Goal: Task Accomplishment & Management: Complete application form

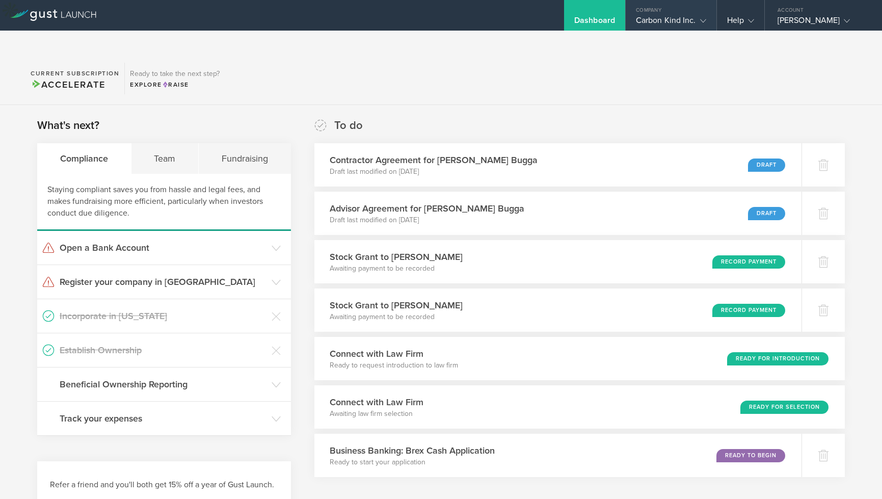
scroll to position [368, 0]
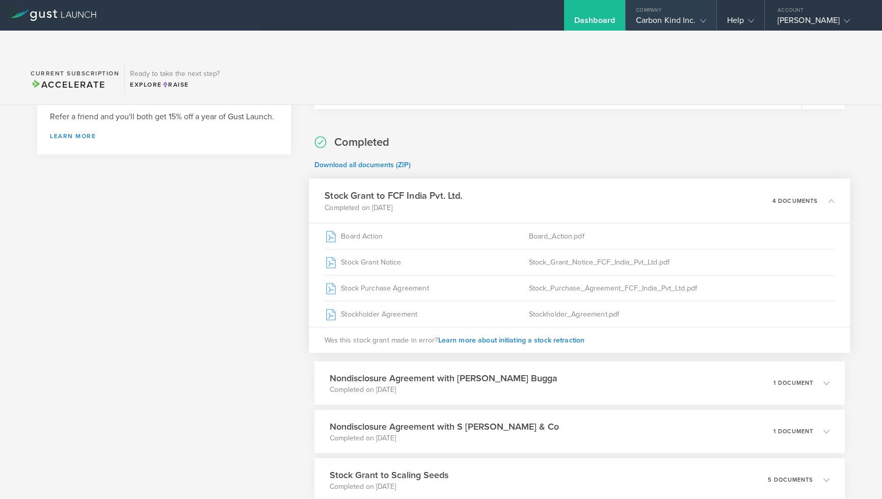
click at [695, 24] on div "Carbon Kind Inc." at bounding box center [671, 22] width 70 height 15
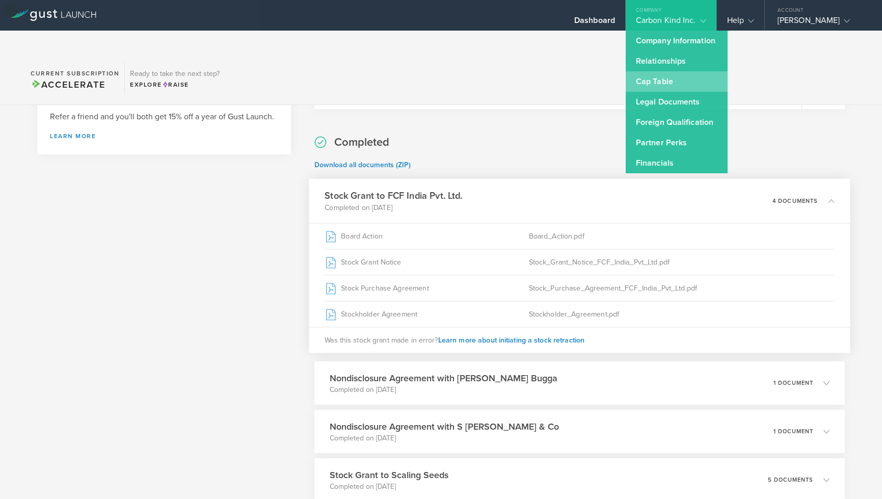
click at [659, 83] on link "Cap Table" at bounding box center [677, 81] width 102 height 20
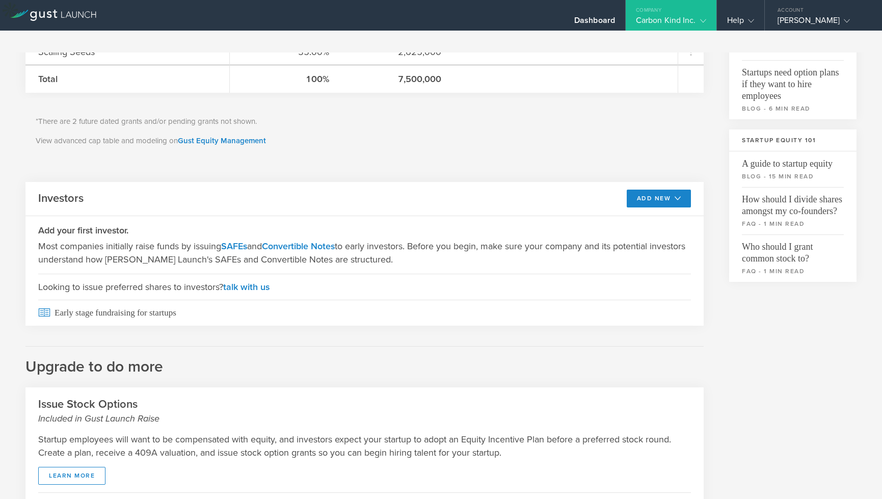
scroll to position [294, 0]
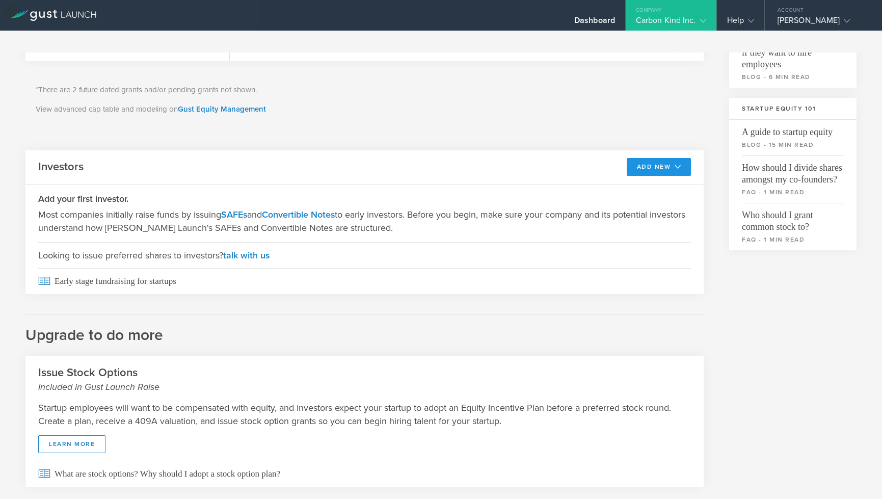
click at [675, 164] on icon at bounding box center [678, 167] width 6 height 6
click at [641, 180] on li "SAFE" at bounding box center [650, 190] width 73 height 20
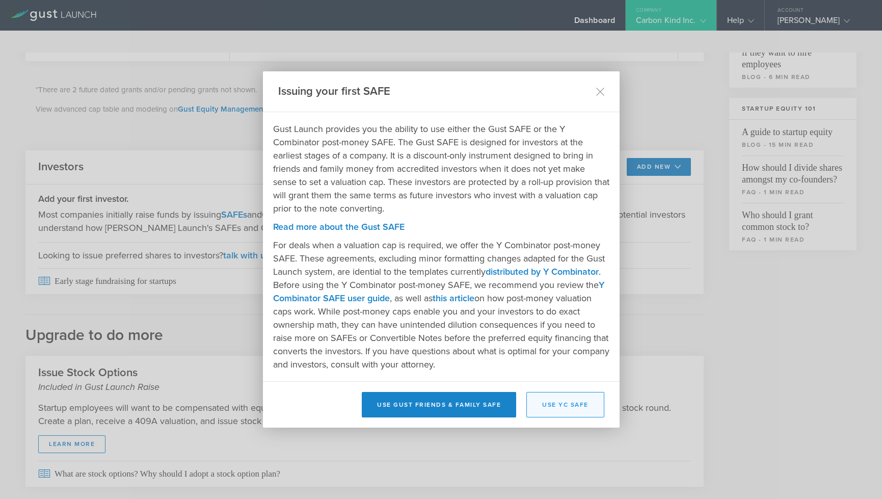
click at [558, 400] on button "Use YC SAFE" at bounding box center [565, 404] width 78 height 25
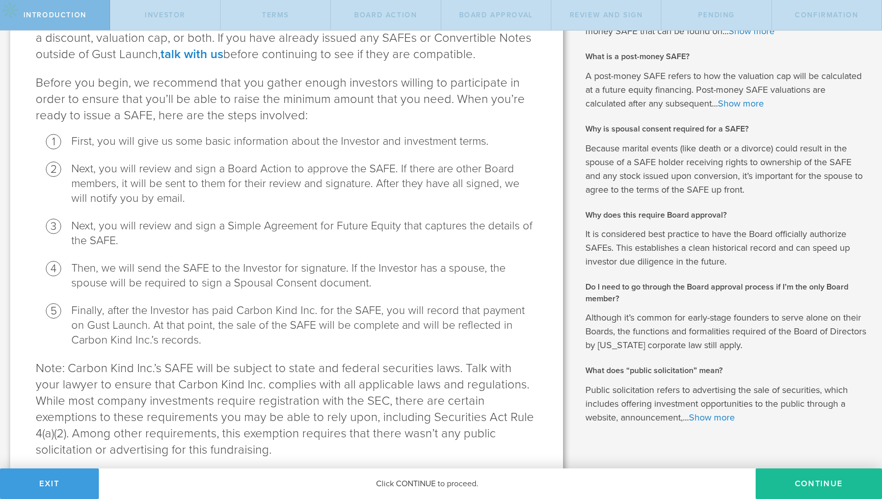
scroll to position [145, 0]
click at [726, 416] on link "Show more" at bounding box center [712, 418] width 46 height 11
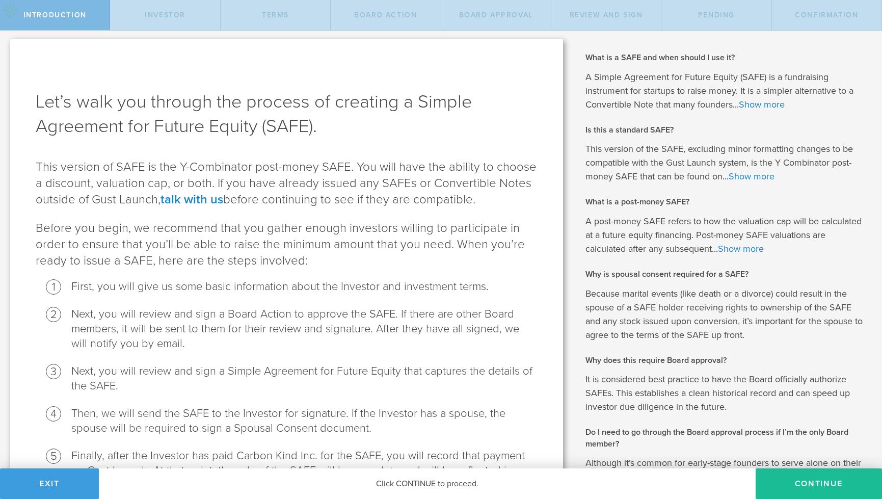
scroll to position [1, 0]
click at [802, 481] on button "Continue" at bounding box center [819, 483] width 126 height 31
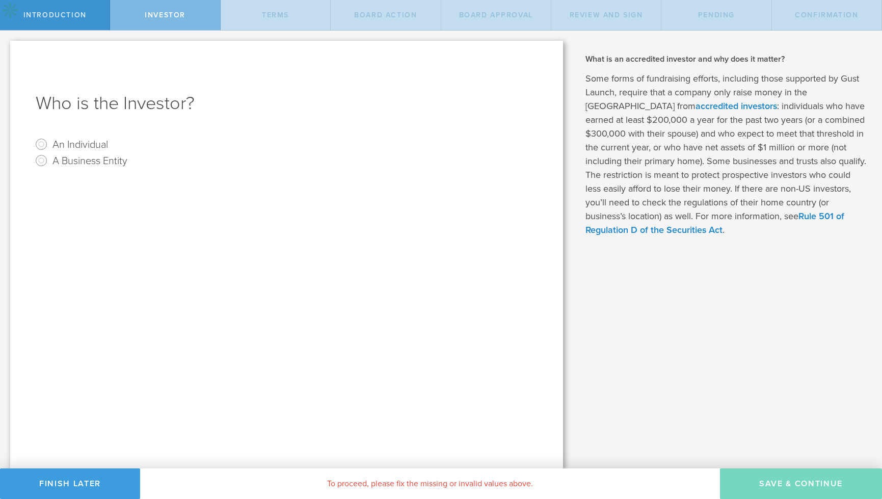
scroll to position [0, 0]
click at [42, 159] on input "A Business Entity" at bounding box center [41, 160] width 16 height 16
radio input "true"
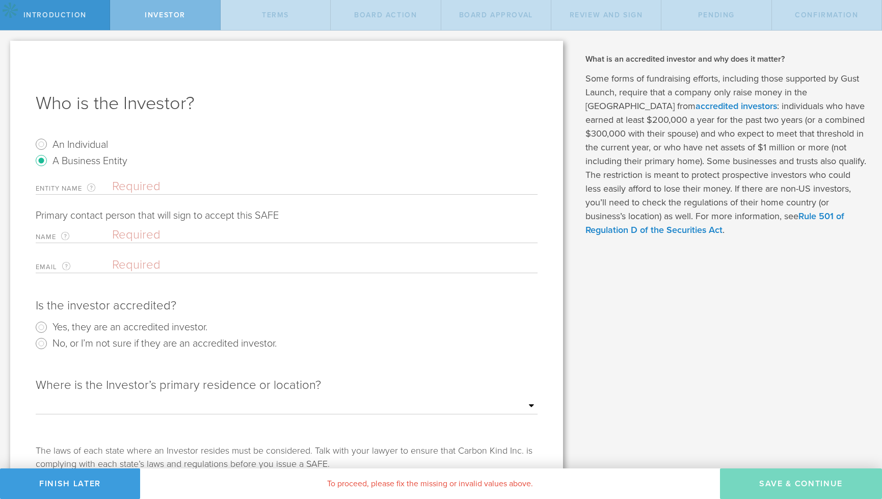
click at [171, 190] on input "text" at bounding box center [325, 186] width 426 height 15
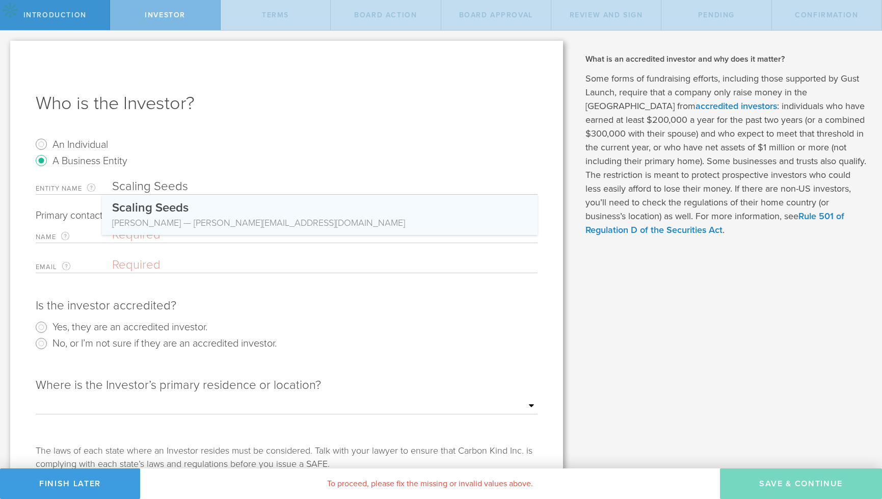
type input "Scaling Seeds"
click at [209, 219] on div "Matthew Stone — matt@scalingseeds.com" at bounding box center [319, 222] width 415 height 13
type input "[PERSON_NAME]"
type input "matt@scalingseeds.com"
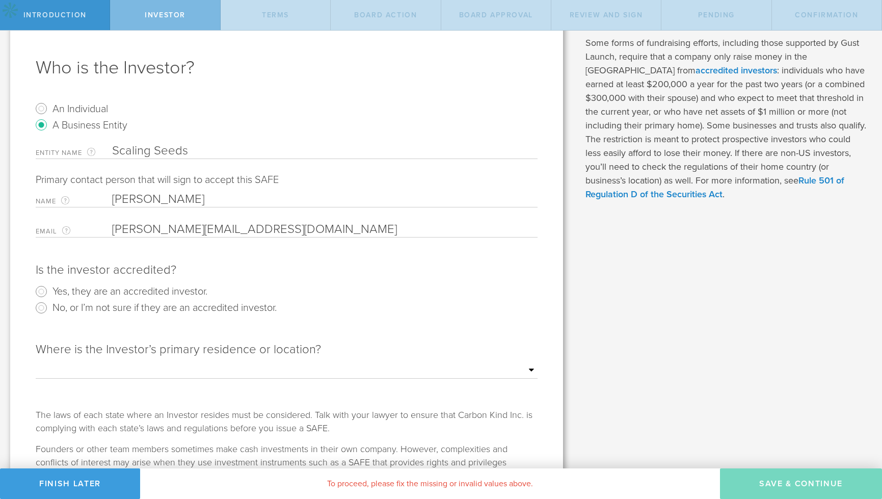
scroll to position [50, 0]
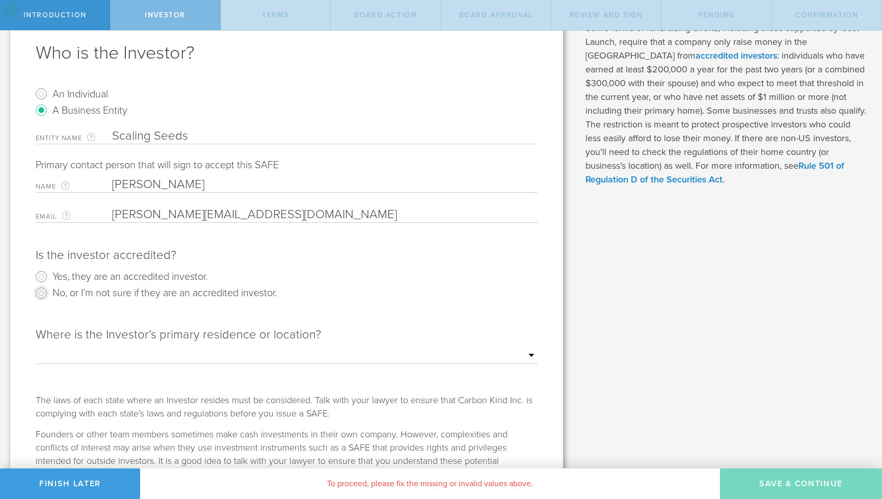
click at [41, 293] on input "No, or I’m not sure if they are an accredited investor." at bounding box center [41, 293] width 16 height 16
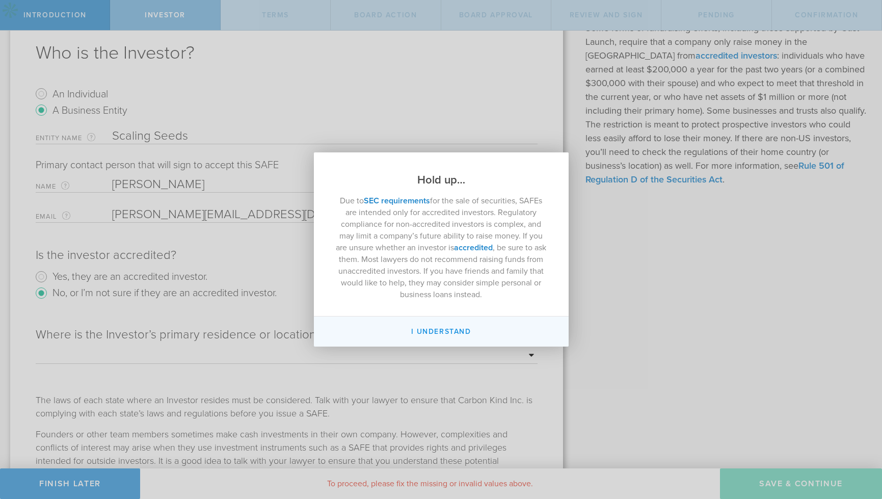
click at [461, 333] on button "I Understand" at bounding box center [441, 331] width 255 height 30
radio input "false"
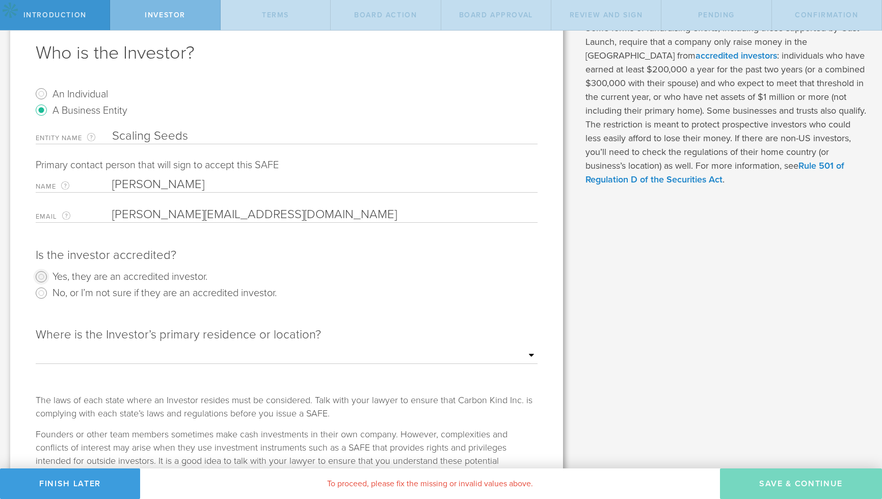
click at [41, 275] on input "Yes, they are an accredited investor." at bounding box center [41, 277] width 16 height 16
radio input "true"
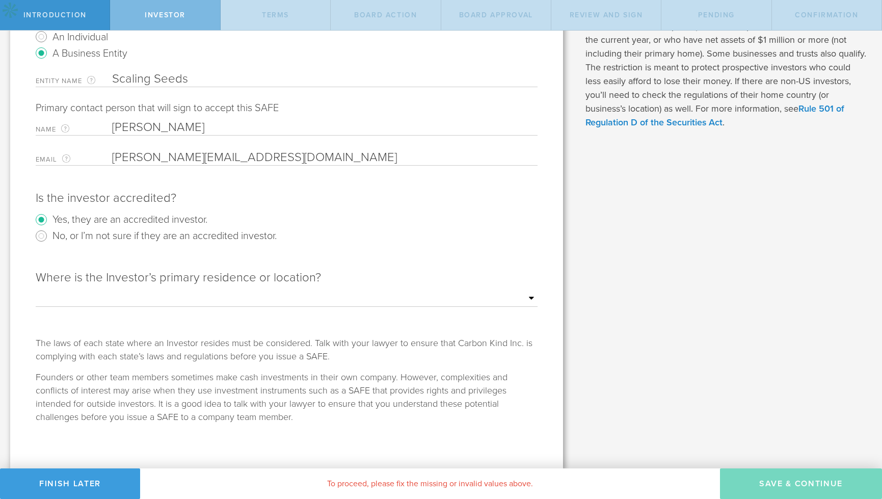
click at [529, 296] on select "Outside of the US Alabama Alaska Arizona Arkansas California Colorado Connectic…" at bounding box center [287, 298] width 502 height 15
select select "string:OUTSIDE"
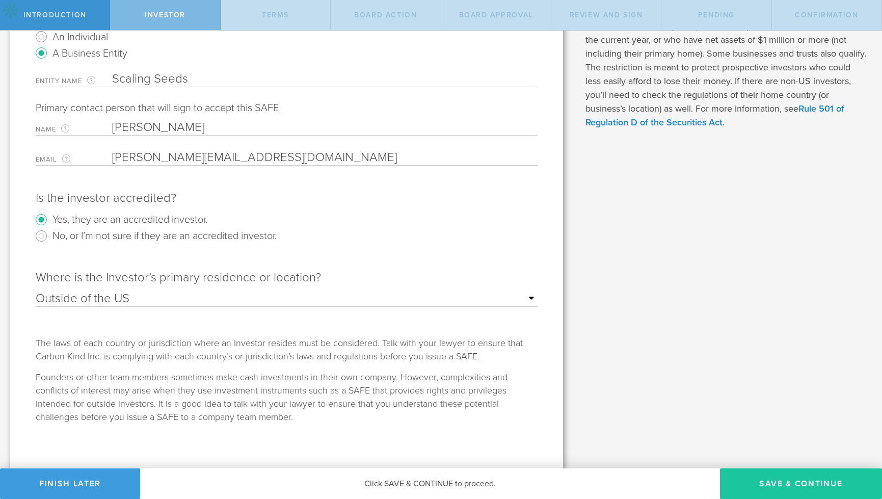
click at [770, 479] on button "Save & Continue" at bounding box center [801, 483] width 162 height 31
checkbox input "true"
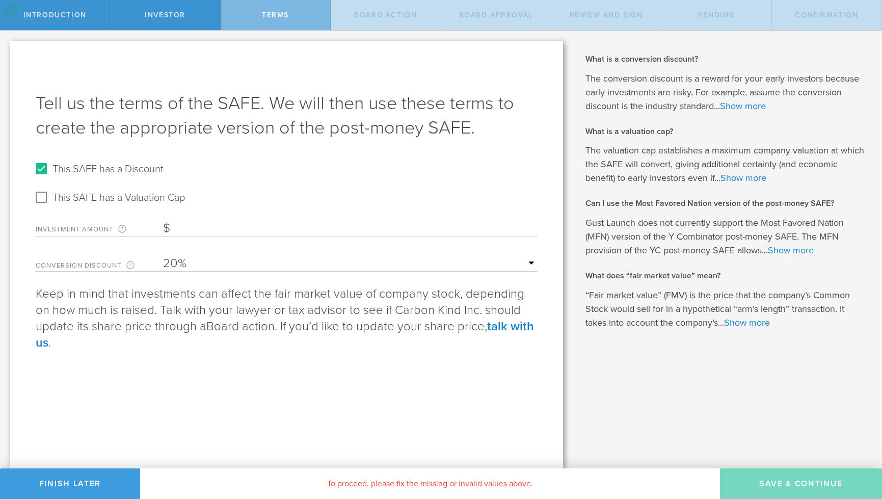
scroll to position [0, 0]
click at [40, 193] on input "This SAFE has a Valuation Cap" at bounding box center [41, 197] width 16 height 16
checkbox input "true"
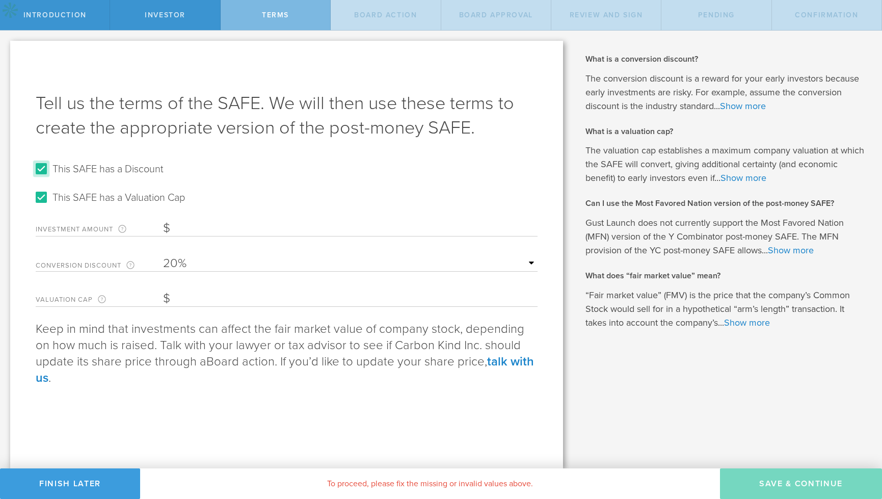
click at [38, 171] on input "This SAFE has a Discount" at bounding box center [41, 169] width 16 height 16
checkbox input "false"
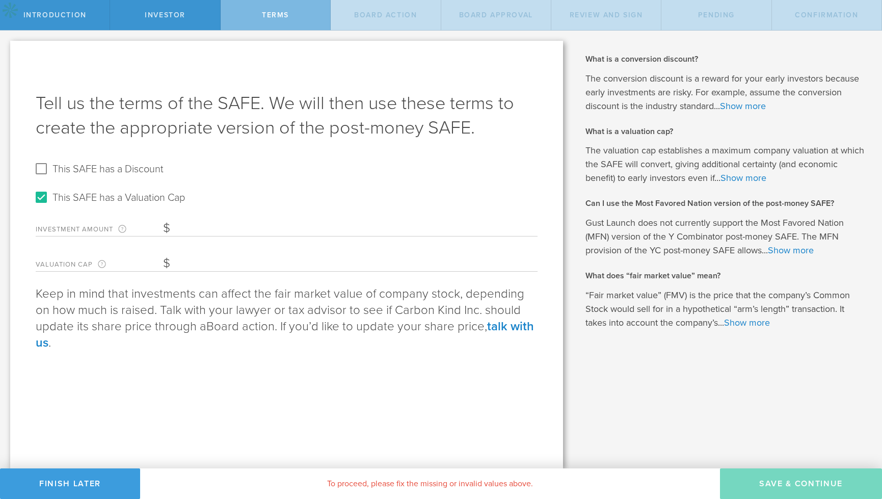
click at [222, 270] on input "Valuation Cap The valuation cap establishes a maximum company valuation at whic…" at bounding box center [350, 263] width 375 height 15
type input "2,500,000"
click at [247, 224] on input "Investment Amount The amount (in USD) that this investor is paying for the SAFE." at bounding box center [350, 228] width 375 height 15
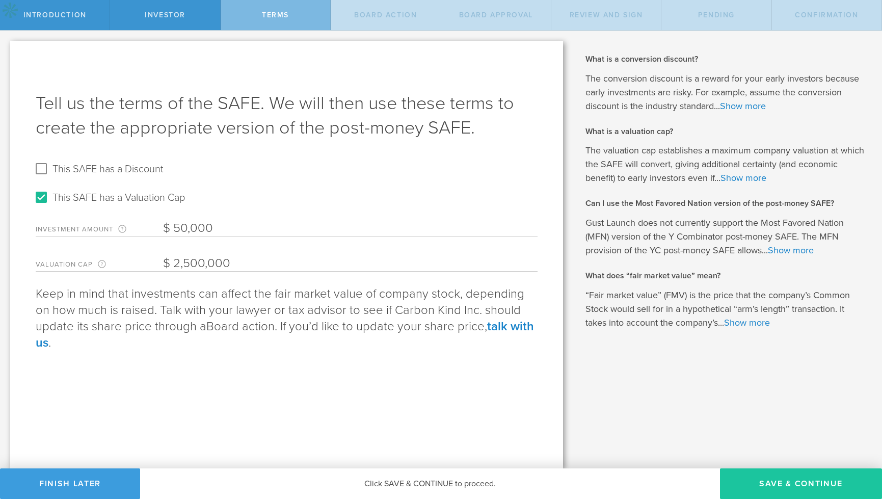
type input "50,000"
click at [787, 480] on button "Save & Continue" at bounding box center [801, 483] width 162 height 31
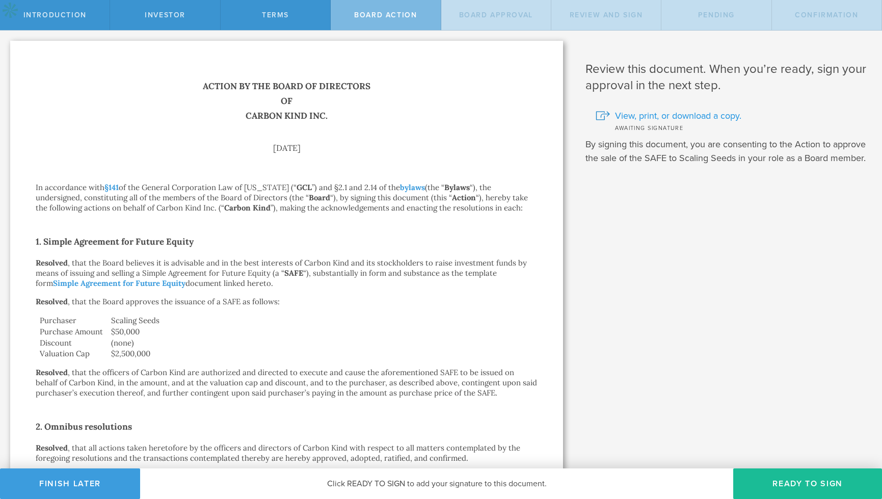
click at [643, 114] on span "View, print, or download a copy." at bounding box center [678, 115] width 126 height 13
click at [101, 489] on button "Finish Later" at bounding box center [70, 483] width 140 height 31
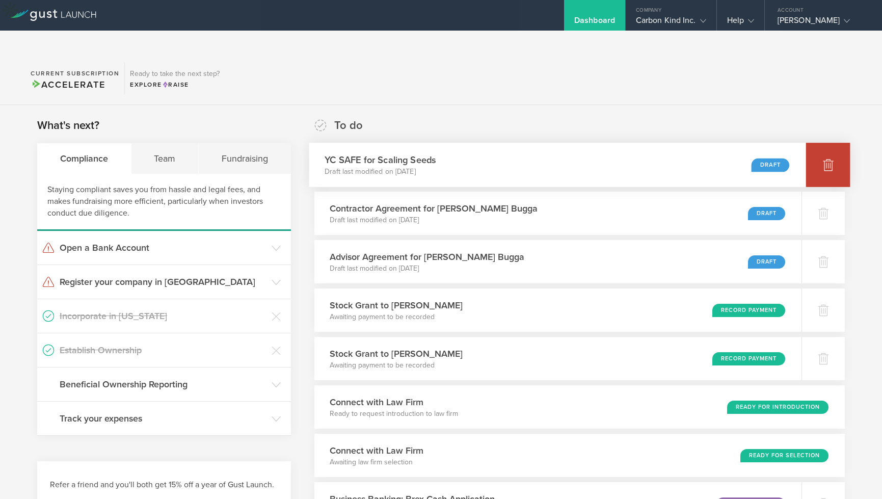
click at [824, 158] on icon at bounding box center [828, 164] width 12 height 12
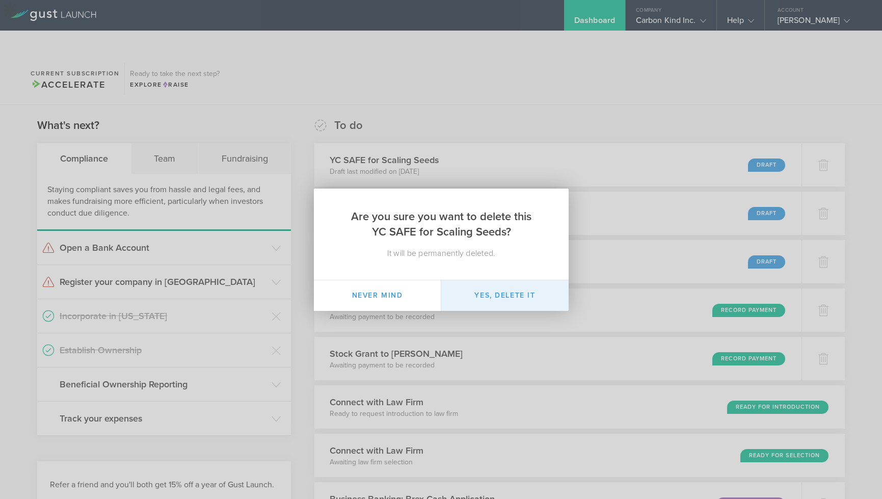
click at [519, 303] on button "Yes, delete it" at bounding box center [504, 295] width 127 height 31
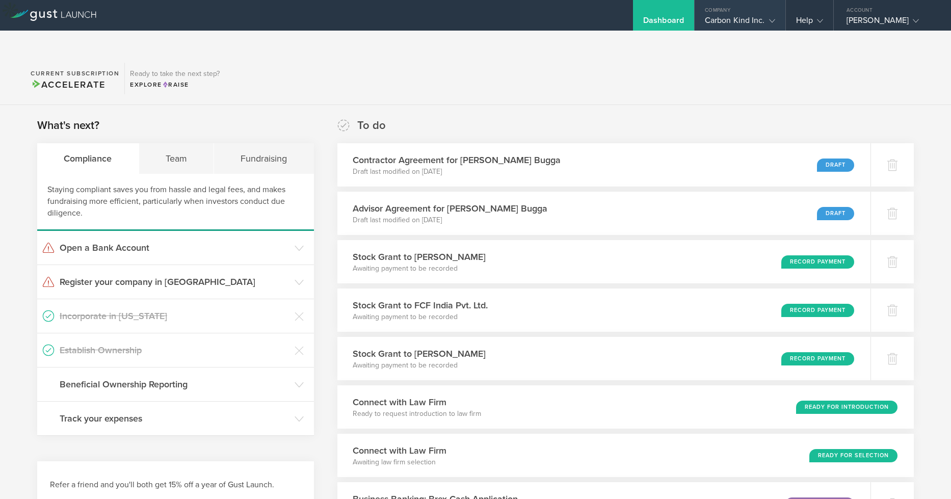
click at [766, 20] on gust-icon at bounding box center [770, 20] width 10 height 10
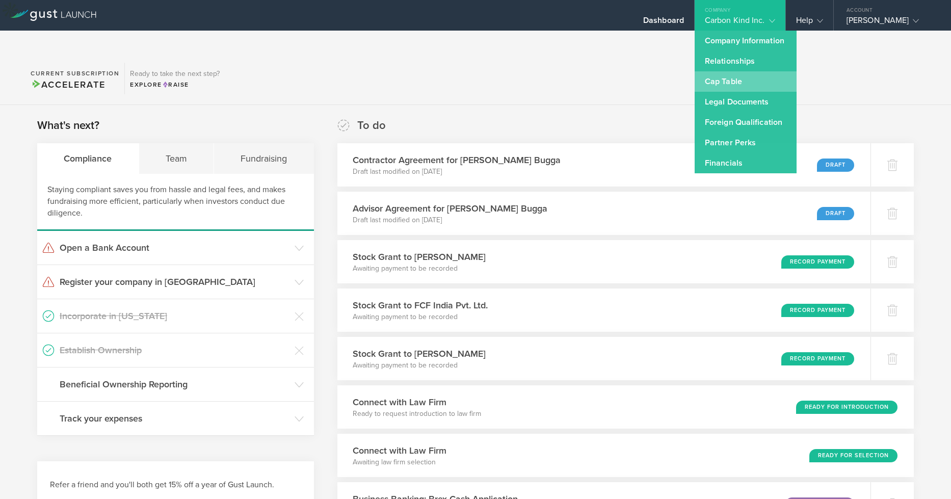
click at [726, 79] on link "Cap Table" at bounding box center [746, 81] width 102 height 20
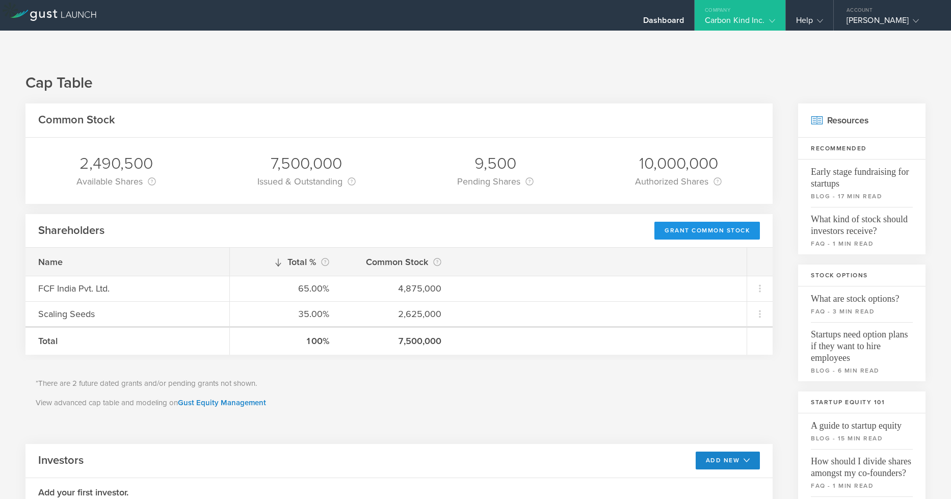
click at [680, 222] on div "Grant Common Stock" at bounding box center [706, 231] width 105 height 18
click at [693, 222] on div "Grant Common Stock" at bounding box center [706, 231] width 105 height 18
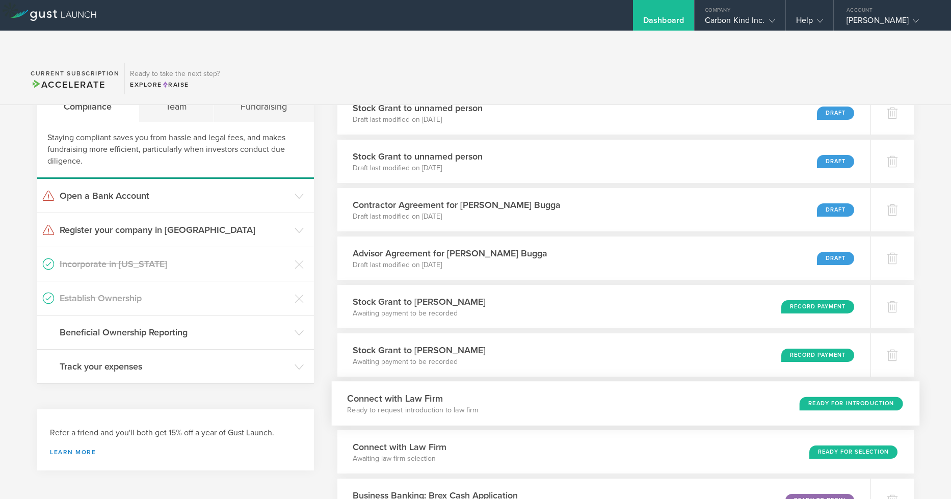
scroll to position [69, 0]
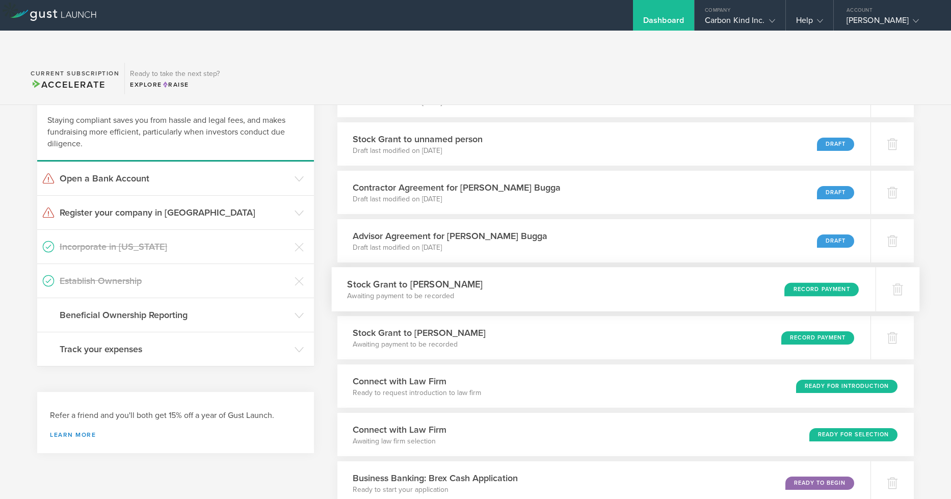
click at [564, 267] on div "Stock Grant to Hannah Flach Awaiting payment to be recorded Record Payment" at bounding box center [603, 289] width 544 height 44
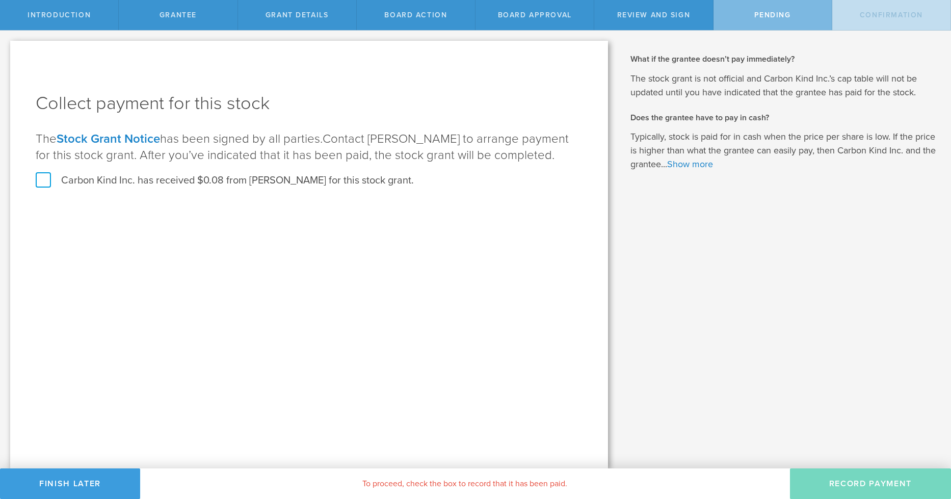
click at [132, 142] on link "Stock Grant Notice" at bounding box center [108, 138] width 103 height 15
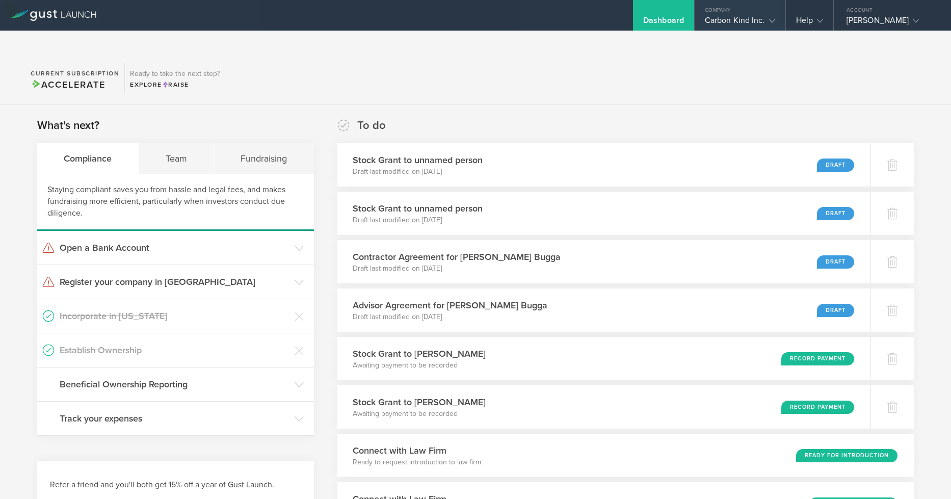
click at [766, 18] on gust-icon at bounding box center [770, 20] width 10 height 10
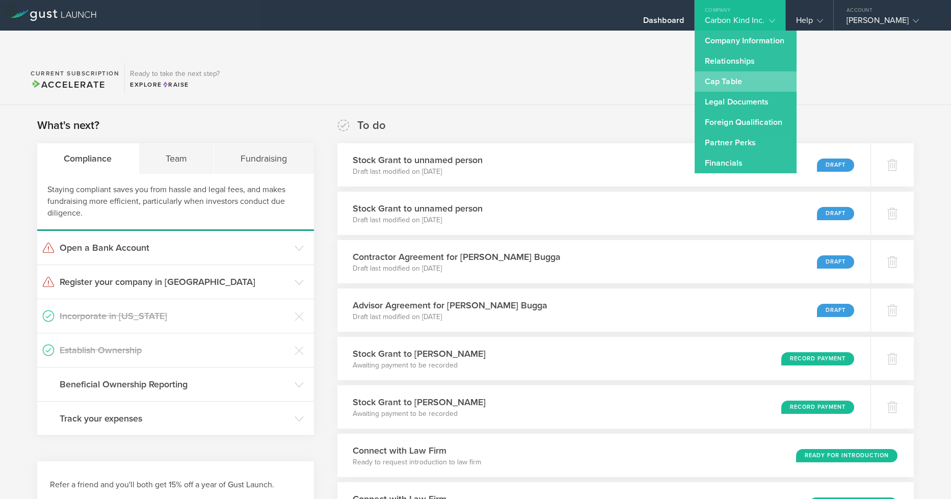
click at [733, 79] on link "Cap Table" at bounding box center [746, 81] width 102 height 20
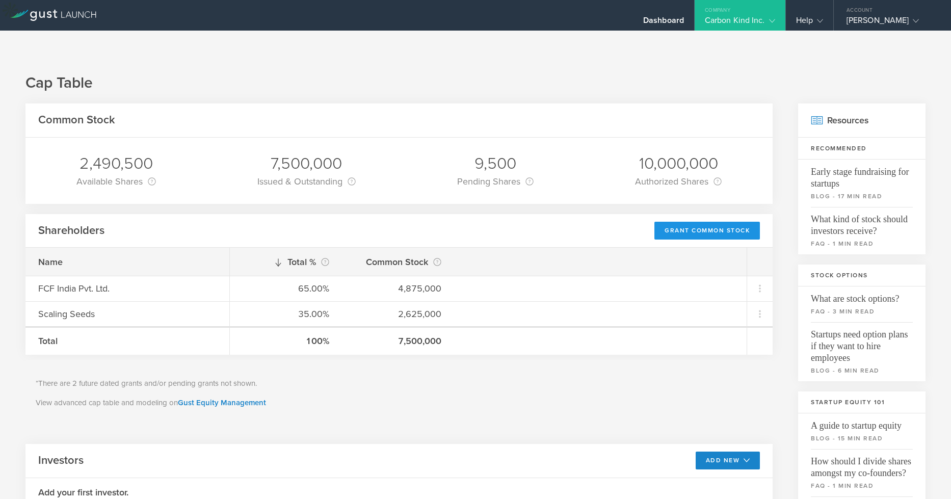
click at [679, 222] on div "Grant Common Stock" at bounding box center [706, 231] width 105 height 18
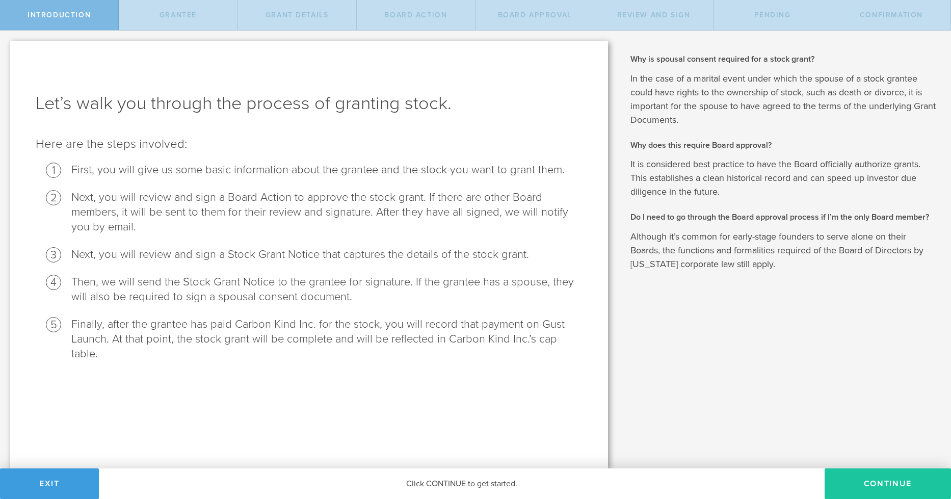
click at [855, 484] on button "Continue" at bounding box center [888, 483] width 126 height 31
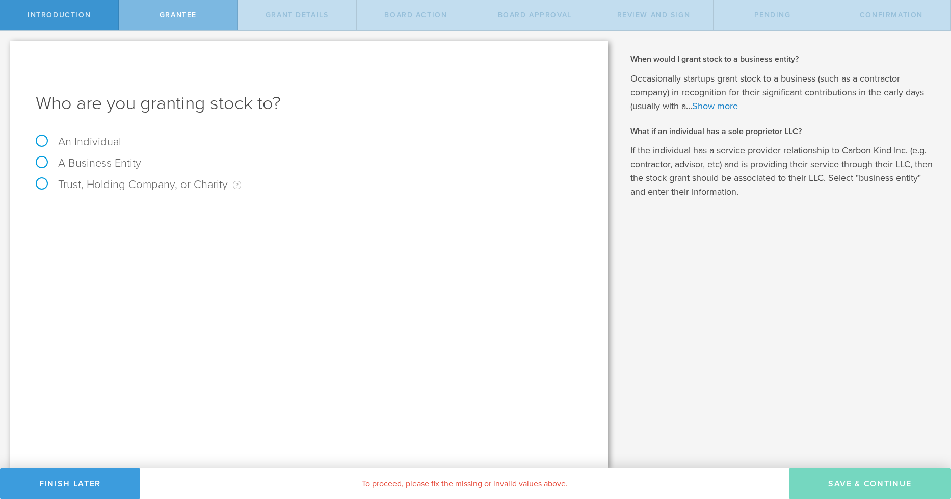
click at [39, 137] on label "An Individual" at bounding box center [79, 141] width 86 height 13
click at [7, 47] on input "An Individual" at bounding box center [3, 39] width 7 height 16
radio input "true"
click at [250, 210] on input "text" at bounding box center [347, 212] width 470 height 15
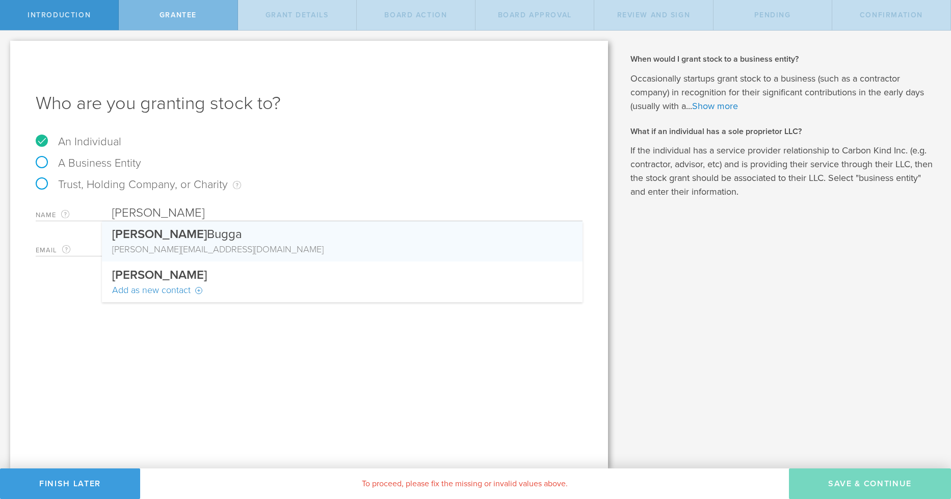
click at [171, 242] on div "Writam Bugga" at bounding box center [342, 231] width 460 height 21
type input "[PERSON_NAME] Bugga"
type input "[EMAIL_ADDRESS][DOMAIN_NAME]"
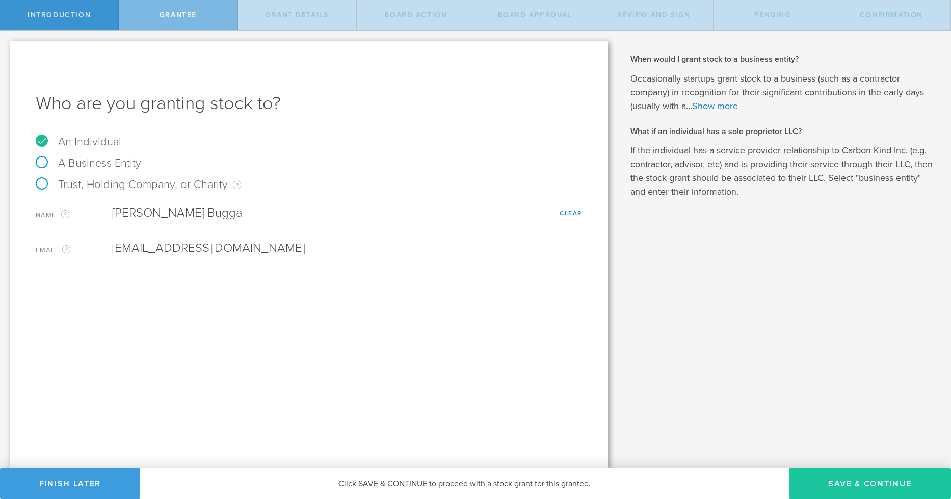
click at [905, 495] on button "Save & Continue" at bounding box center [870, 483] width 162 height 31
type input "48"
type input "12"
select select "none"
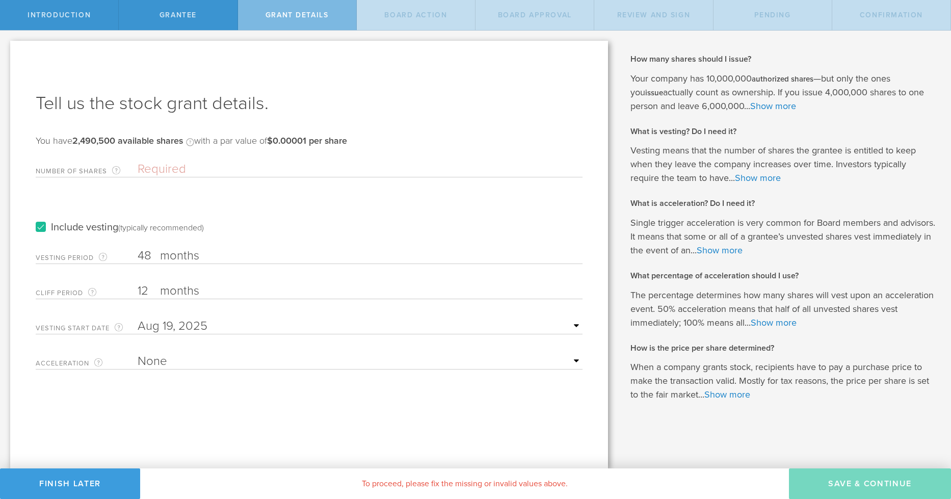
click at [148, 287] on input "12" at bounding box center [360, 290] width 445 height 15
type input "1"
type input "3"
click at [567, 360] on select "None Single Trigger Double Trigger" at bounding box center [360, 361] width 445 height 15
select select "double"
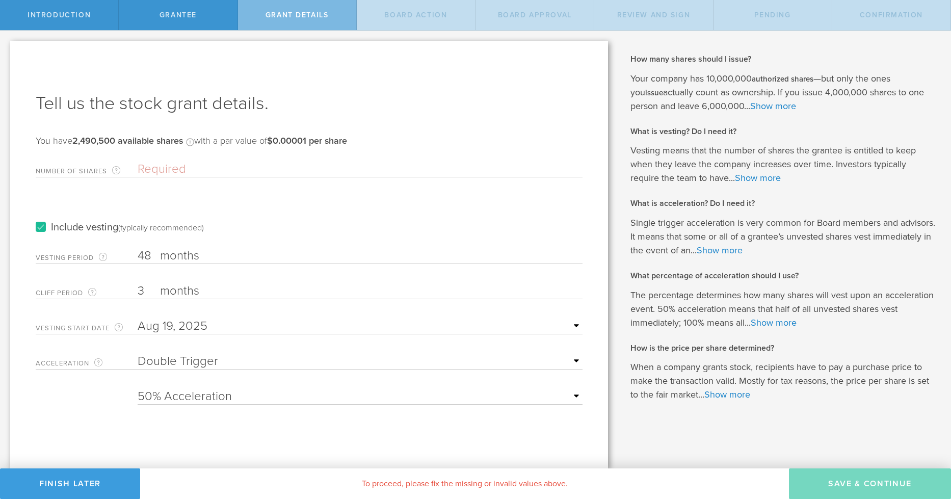
click at [207, 167] on input "Number of Shares The total amount of stock the company is granting to this reci…" at bounding box center [360, 169] width 445 height 15
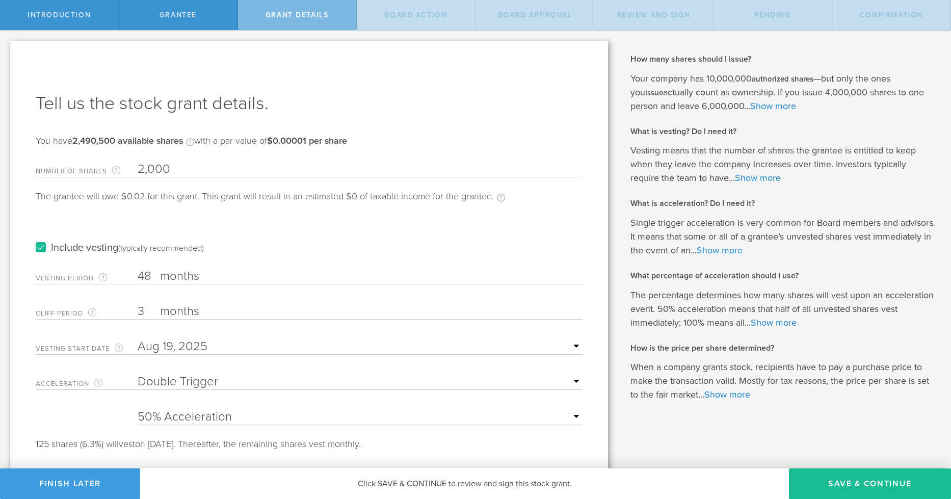
scroll to position [17, 0]
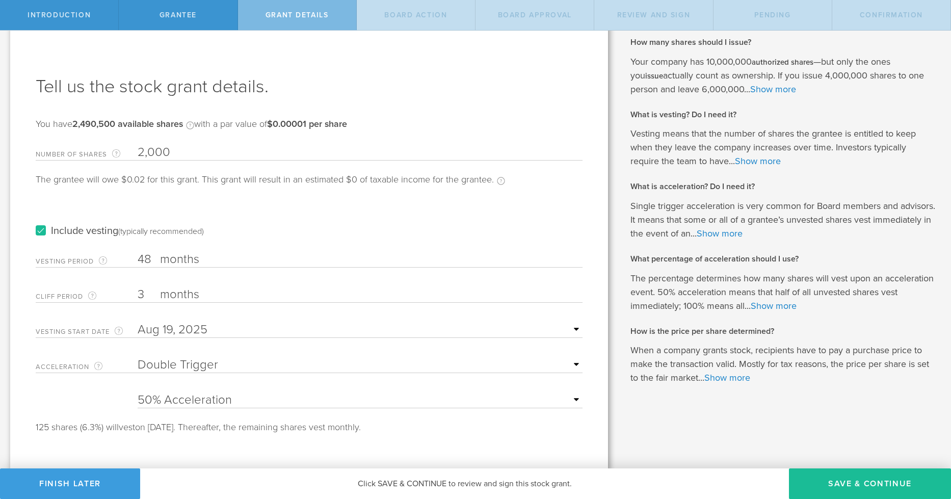
type input "2,000"
click at [563, 402] on select "25% Acceleration 50% Acceleration 75% Acceleration 100% Acceleration" at bounding box center [360, 399] width 445 height 15
select select "100"
click at [841, 480] on button "Save & Continue" at bounding box center [870, 483] width 162 height 31
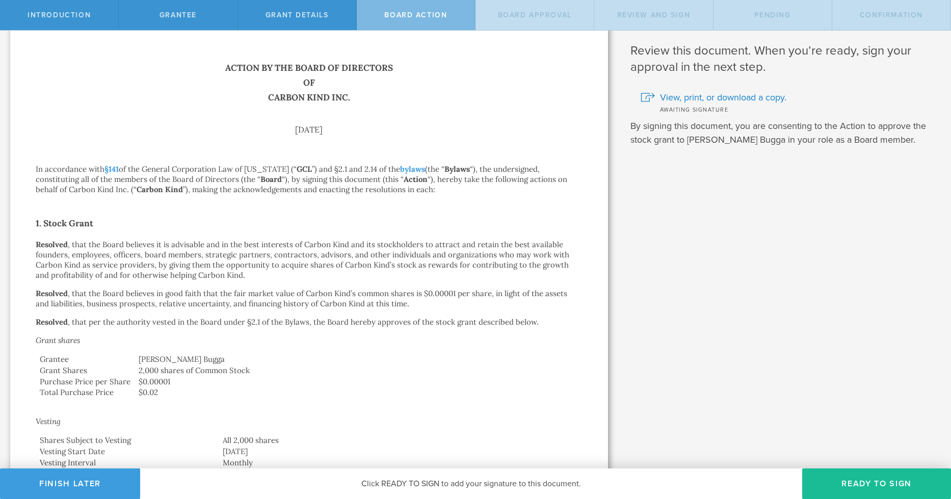
scroll to position [3, 0]
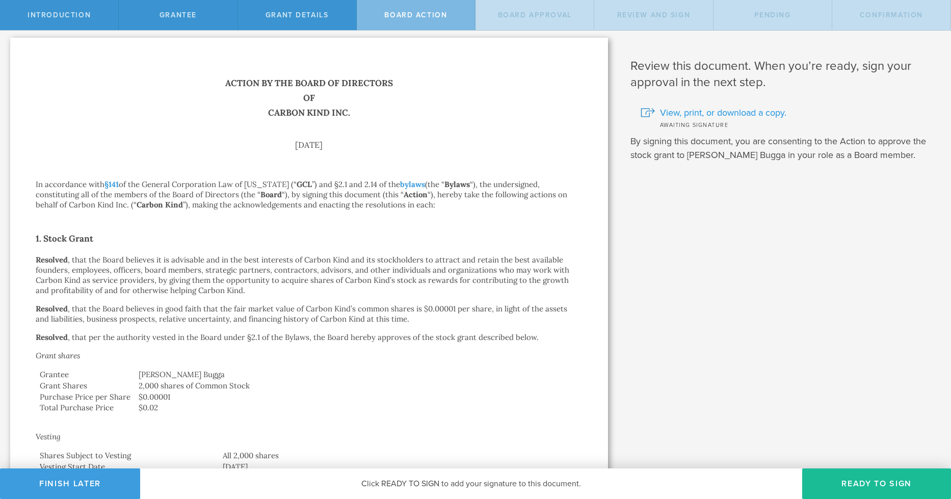
click at [686, 116] on span "View, print, or download a copy." at bounding box center [723, 112] width 126 height 13
click at [101, 479] on button "Finish Later" at bounding box center [70, 483] width 140 height 31
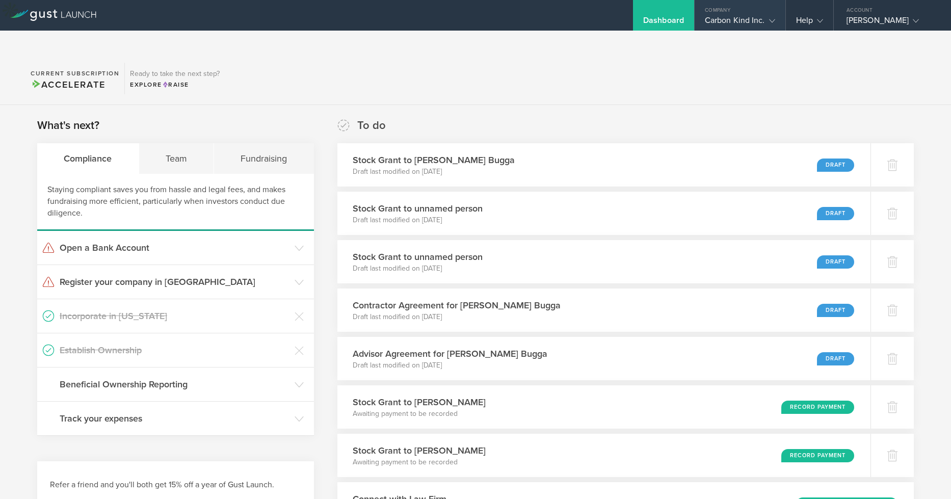
click at [771, 23] on icon at bounding box center [772, 21] width 6 height 6
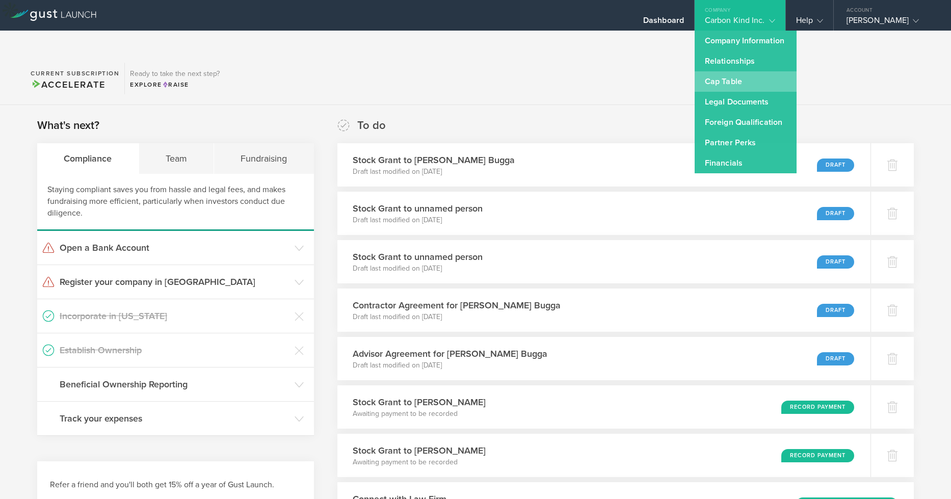
click at [735, 81] on link "Cap Table" at bounding box center [746, 81] width 102 height 20
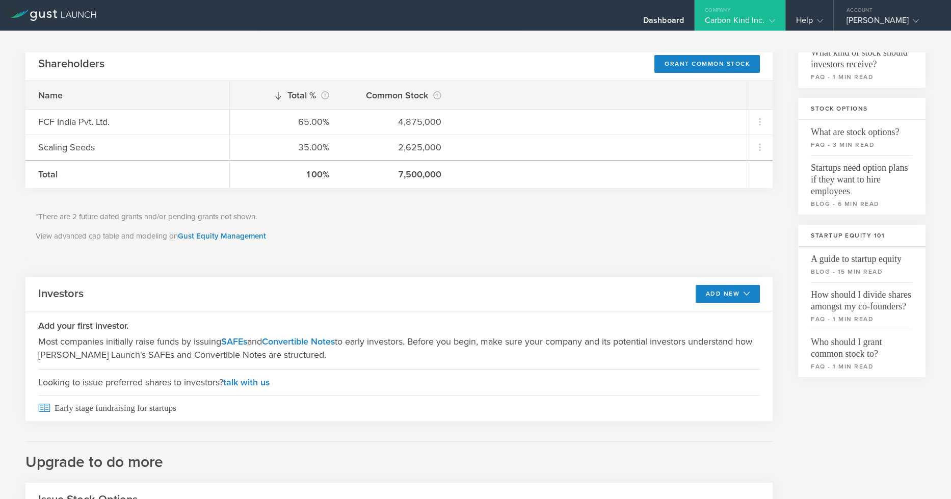
scroll to position [294, 0]
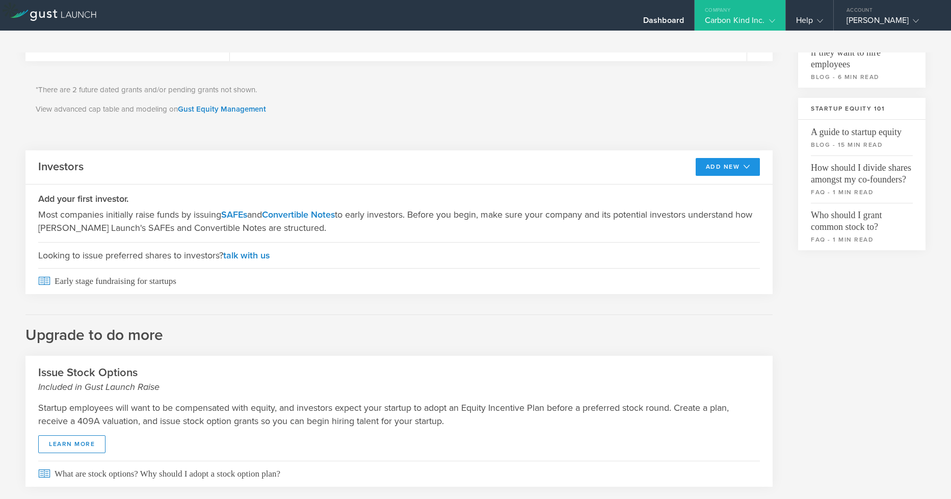
click at [740, 163] on icon at bounding box center [744, 166] width 10 height 7
click at [724, 180] on li "SAFE" at bounding box center [718, 190] width 73 height 20
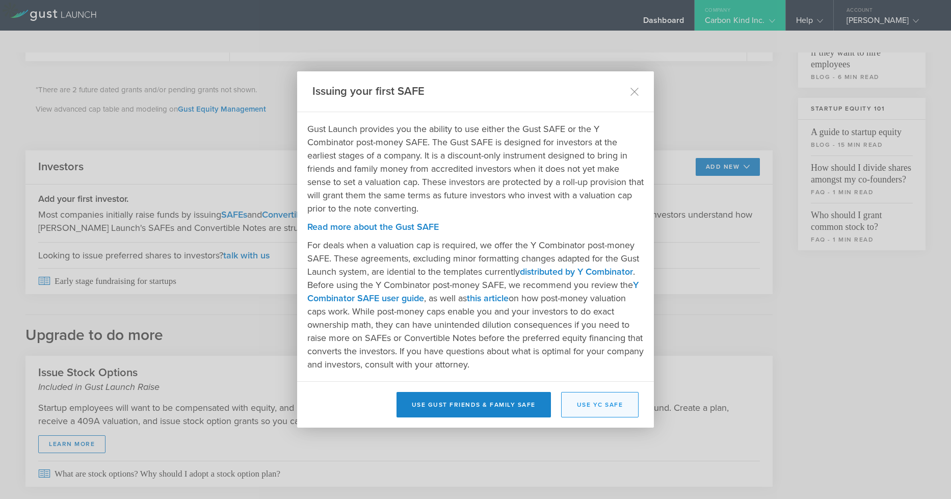
click at [603, 408] on button "Use YC SAFE" at bounding box center [600, 404] width 78 height 25
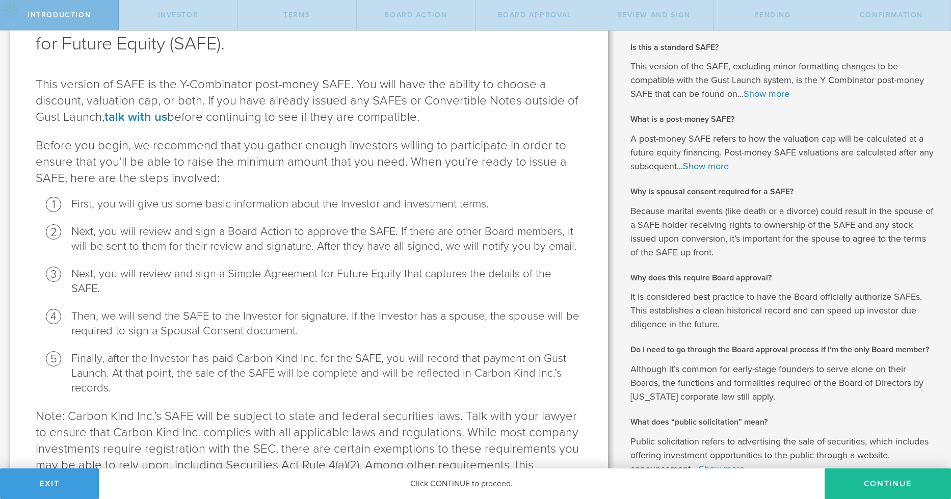
scroll to position [151, 0]
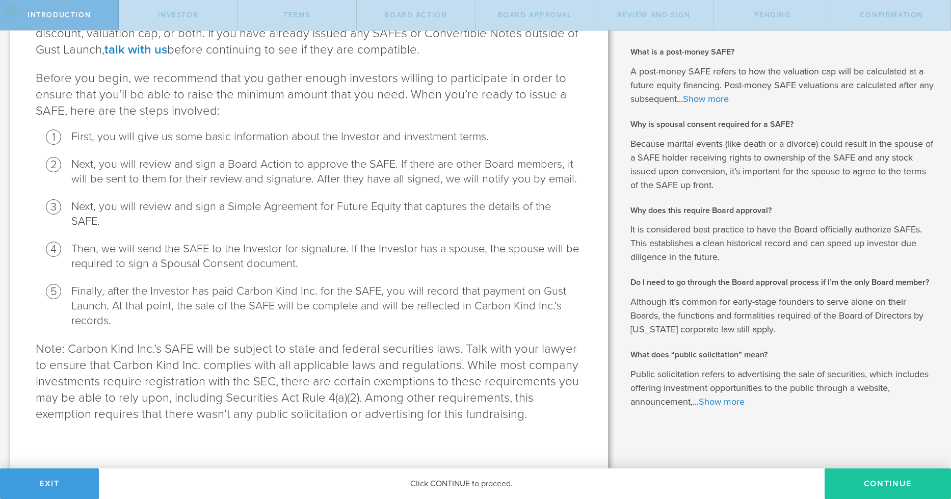
click at [873, 485] on button "Continue" at bounding box center [888, 483] width 126 height 31
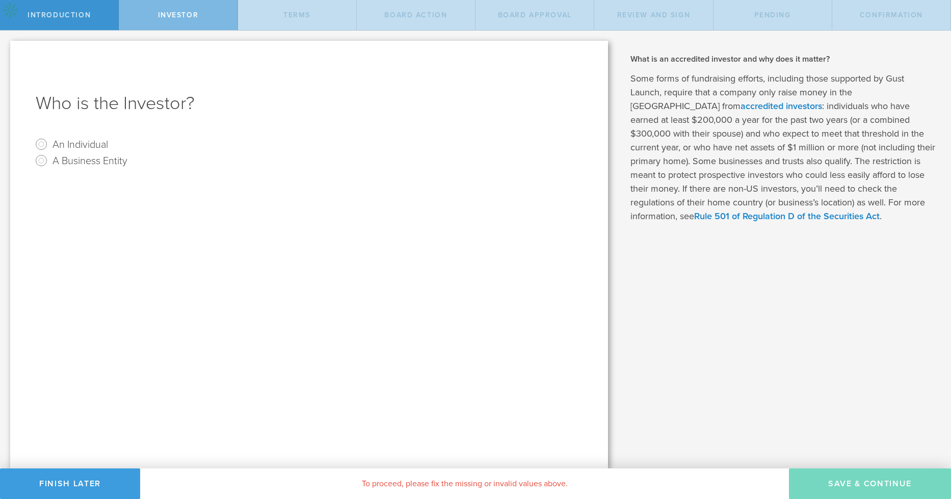
scroll to position [0, 0]
click at [39, 161] on input "A Business Entity" at bounding box center [41, 160] width 16 height 16
radio input "true"
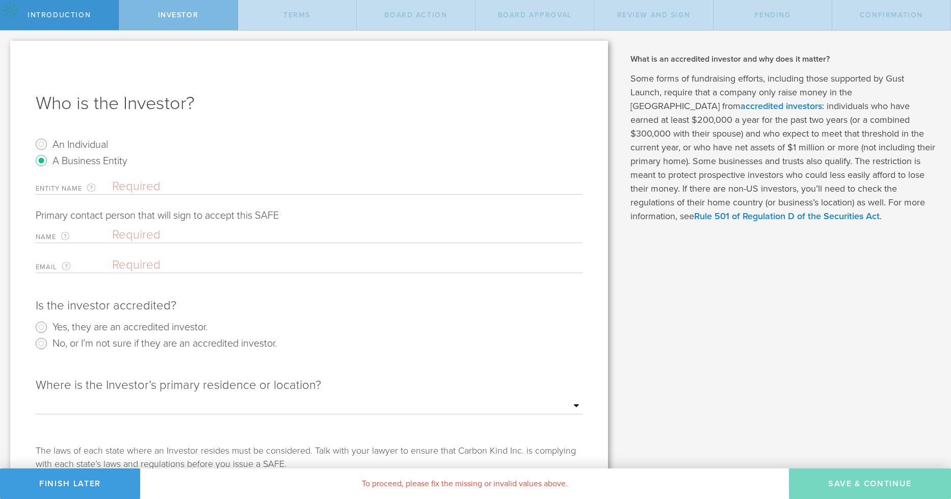
click at [129, 185] on input "text" at bounding box center [347, 186] width 470 height 15
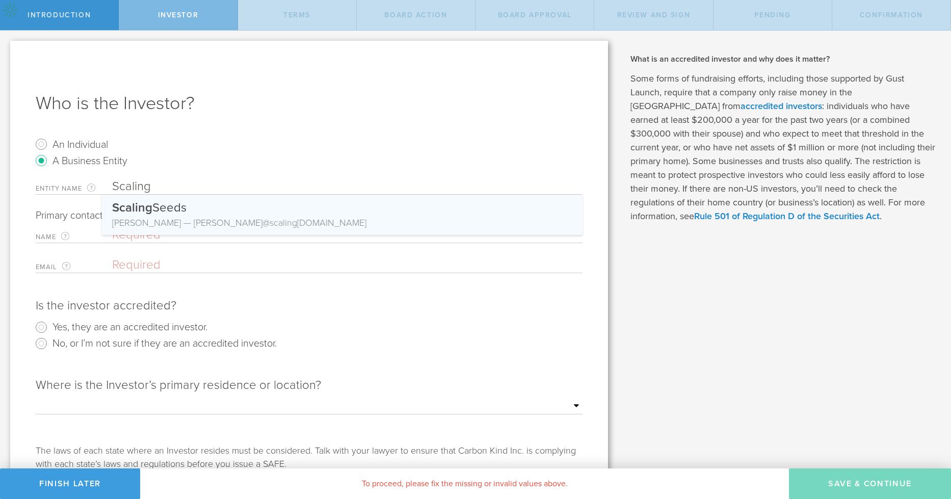
click at [184, 214] on div "Scaling Seeds" at bounding box center [342, 205] width 460 height 21
type input "Scaling Seeds"
type input "[PERSON_NAME]"
type input "[PERSON_NAME][EMAIL_ADDRESS][DOMAIN_NAME]"
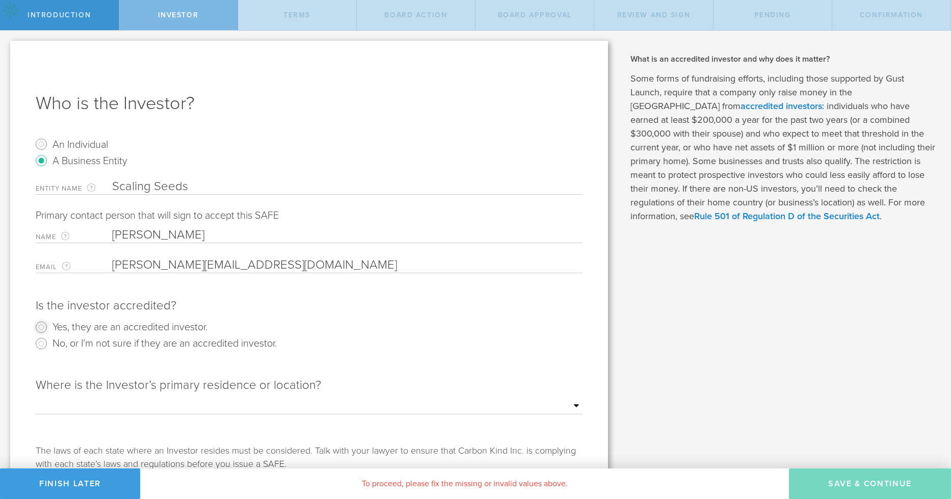
click at [44, 329] on input "Yes, they are an accredited investor." at bounding box center [41, 327] width 16 height 16
radio input "true"
click at [541, 402] on select "Outside of the US Alabama Alaska Arizona Arkansas California Colorado Connectic…" at bounding box center [309, 406] width 547 height 15
select select "string:OUTSIDE"
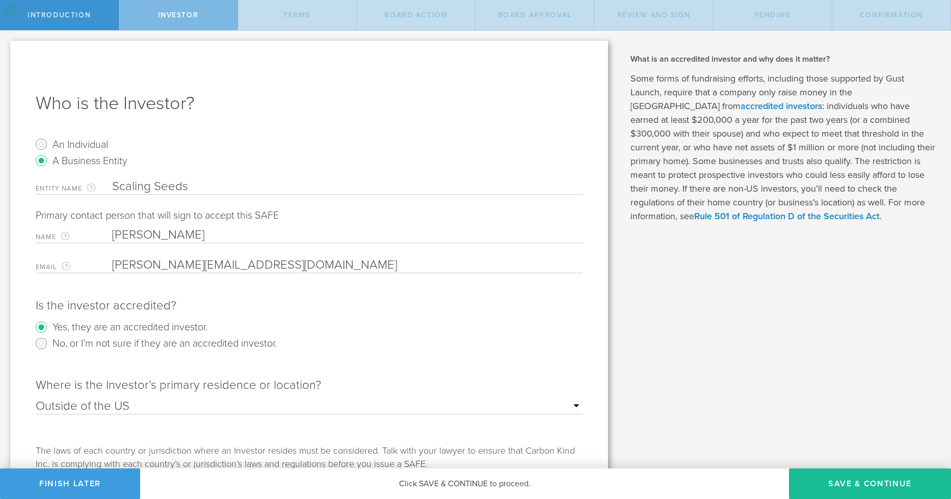
scroll to position [108, 0]
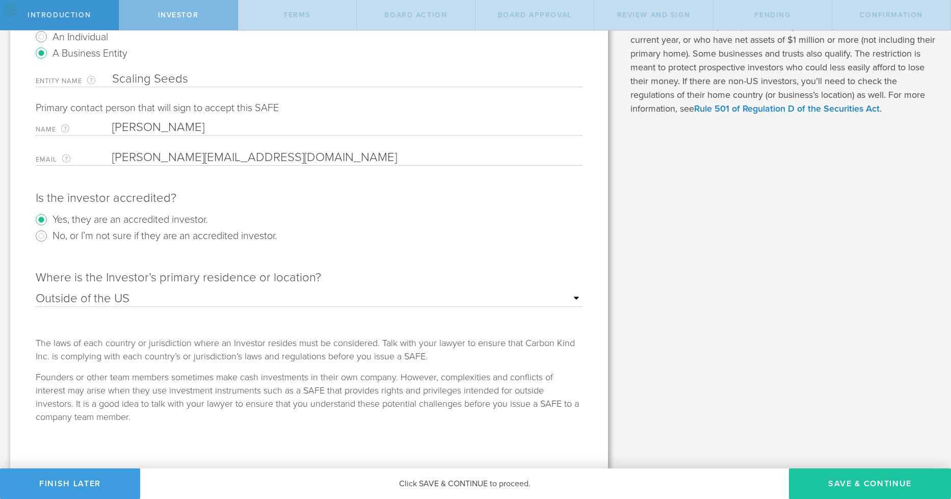
click at [888, 489] on button "Save & Continue" at bounding box center [870, 483] width 162 height 31
checkbox input "true"
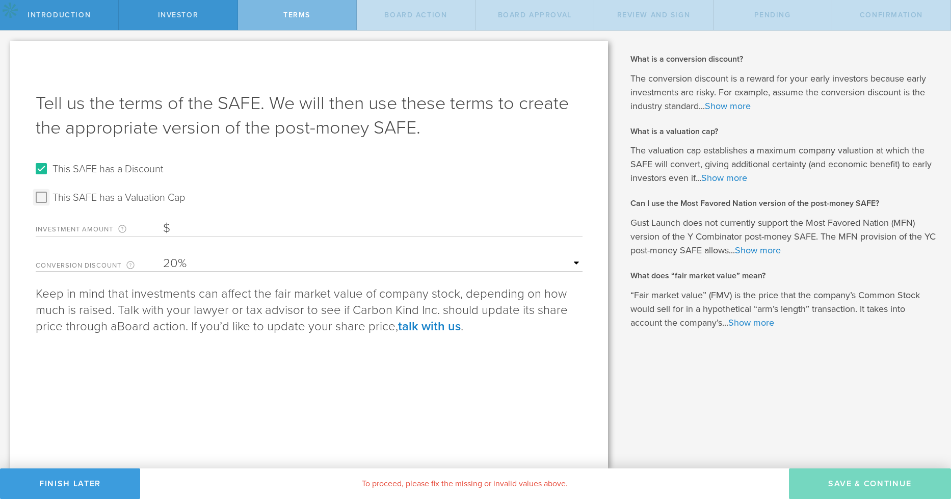
click at [42, 196] on input "This SAFE has a Valuation Cap" at bounding box center [41, 197] width 16 height 16
checkbox input "true"
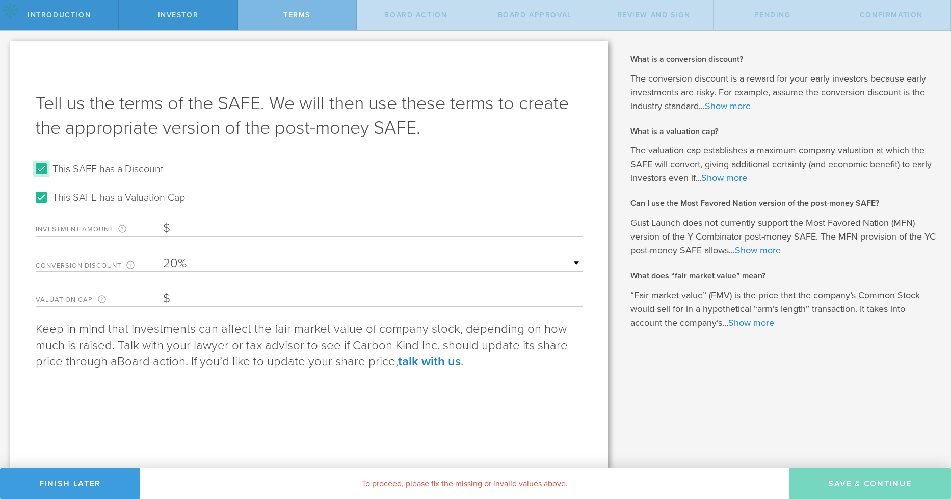
click at [43, 169] on input "This SAFE has a Discount" at bounding box center [41, 169] width 16 height 16
checkbox input "false"
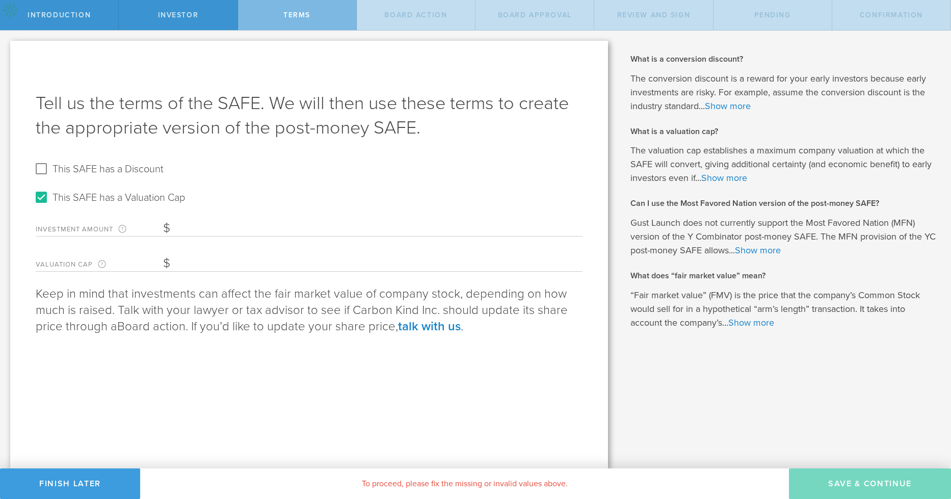
click at [231, 227] on input "Investment Amount The amount (in USD) that this investor is paying for the SAFE." at bounding box center [372, 228] width 419 height 15
type input "50,000"
click at [259, 261] on input "Valuation Cap The valuation cap establishes a maximum company valuation at whic…" at bounding box center [372, 263] width 419 height 15
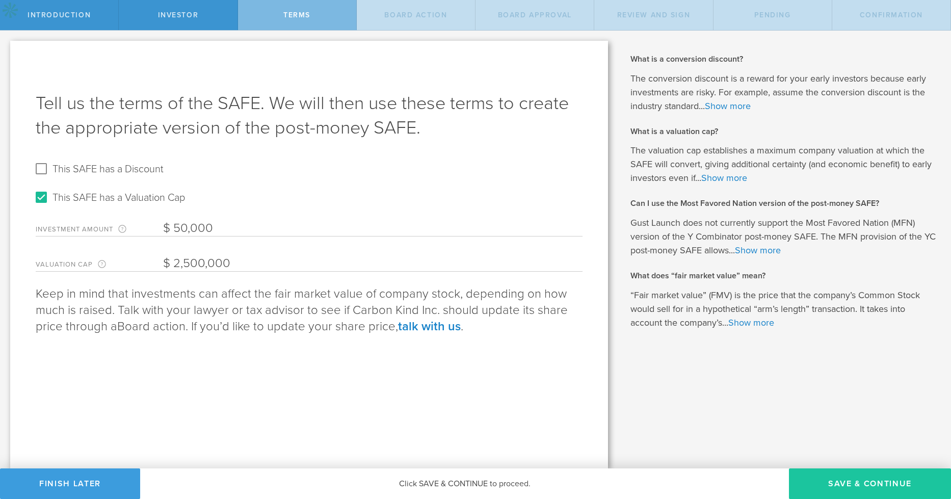
type input "2,500,000"
click at [847, 478] on button "Save & Continue" at bounding box center [870, 483] width 162 height 31
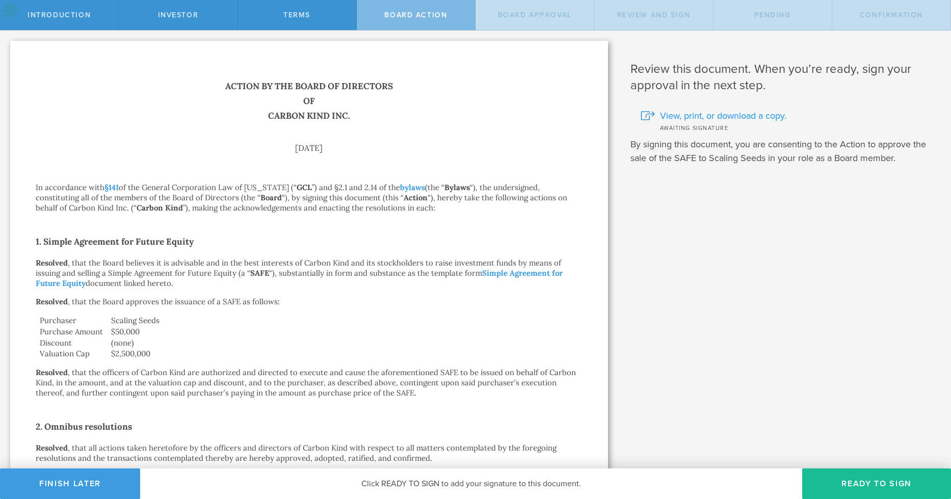
click at [689, 118] on span "View, print, or download a copy." at bounding box center [723, 115] width 126 height 13
click at [95, 489] on button "Finish Later" at bounding box center [70, 483] width 140 height 31
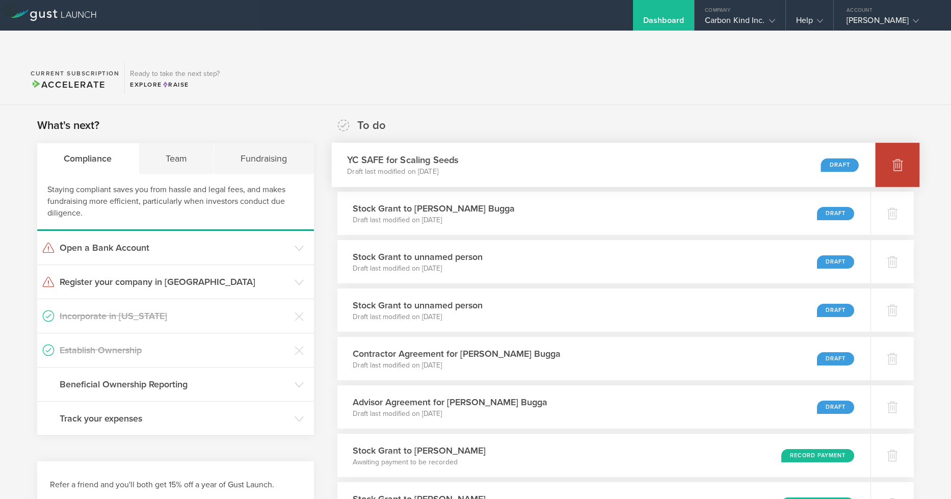
click at [887, 143] on div at bounding box center [898, 165] width 44 height 44
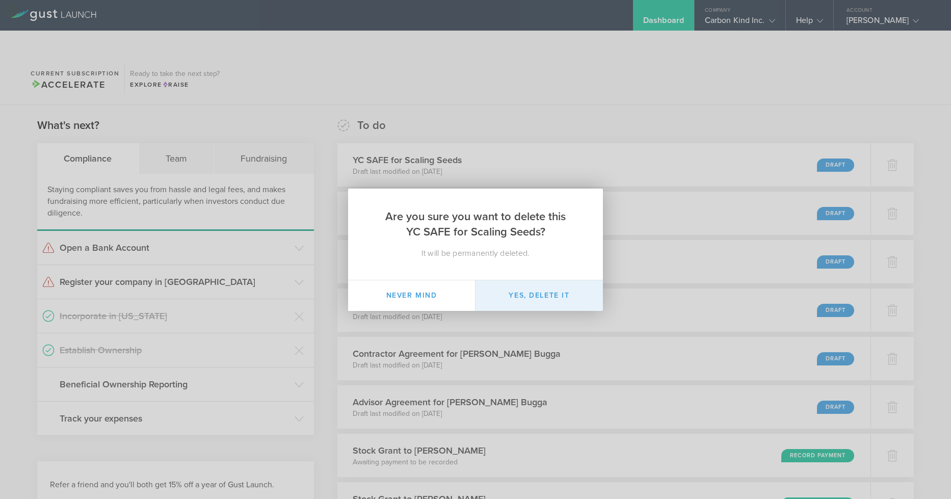
click at [546, 301] on button "Yes, delete it" at bounding box center [538, 295] width 127 height 31
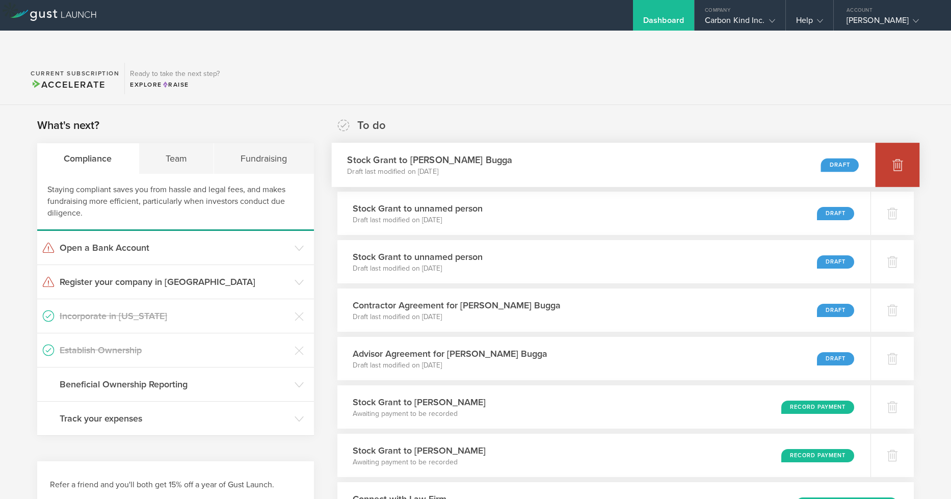
click at [897, 161] on icon at bounding box center [897, 166] width 11 height 10
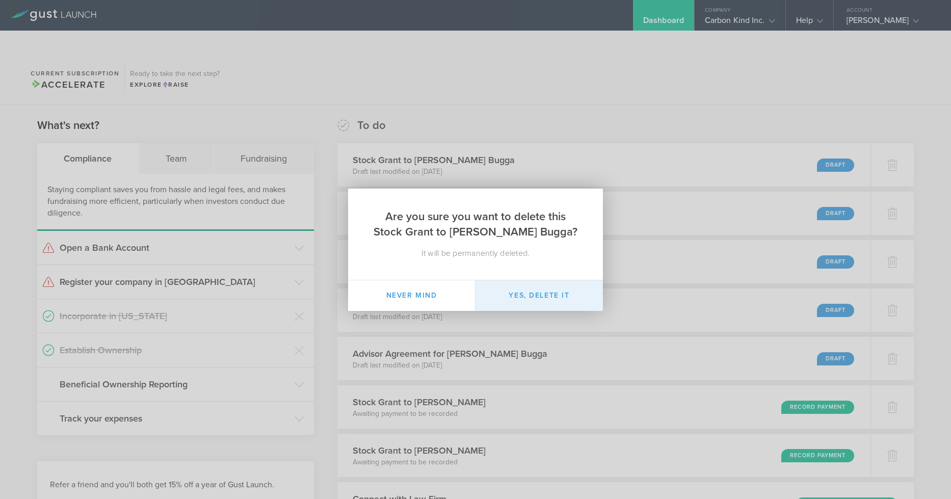
click at [537, 288] on button "Yes, delete it" at bounding box center [538, 295] width 127 height 31
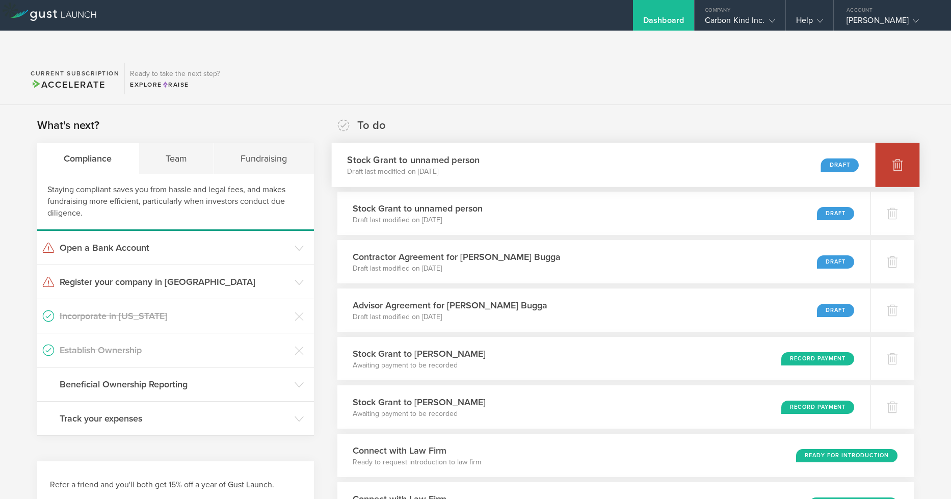
click at [908, 144] on div at bounding box center [898, 165] width 44 height 44
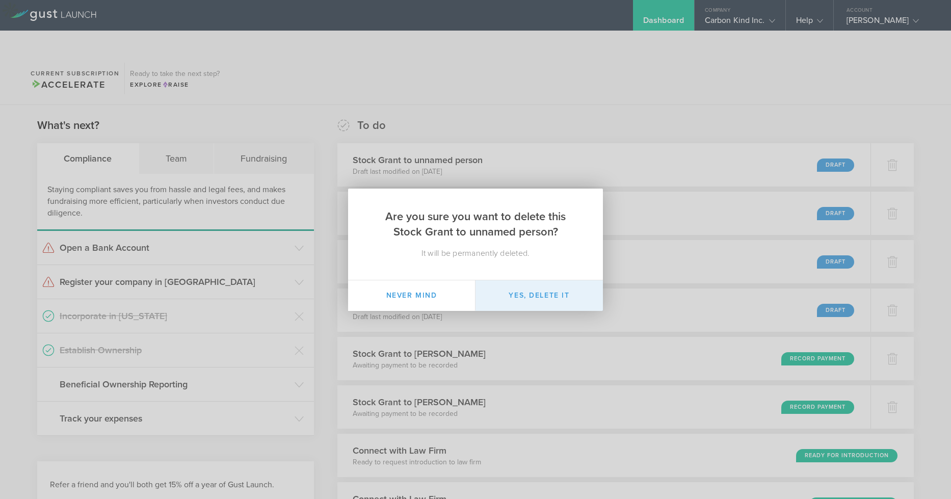
click at [555, 304] on button "Yes, delete it" at bounding box center [538, 295] width 127 height 31
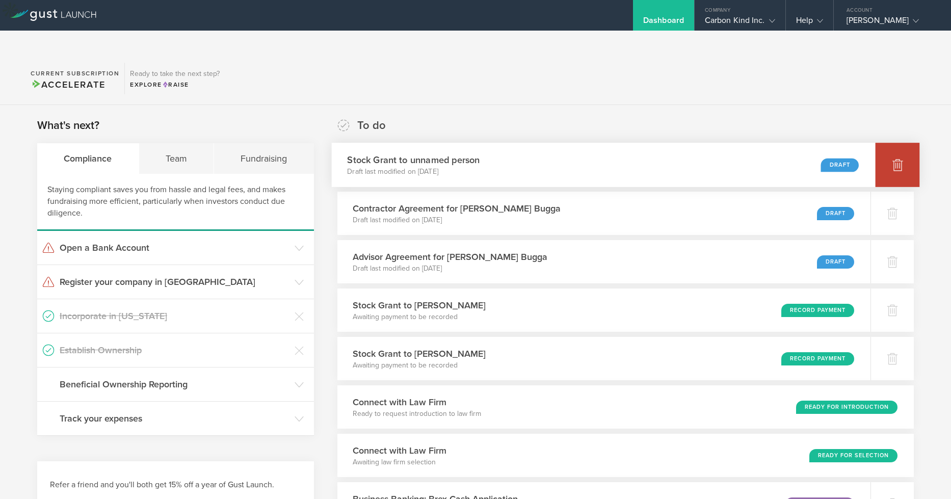
click at [891, 149] on div at bounding box center [898, 165] width 44 height 44
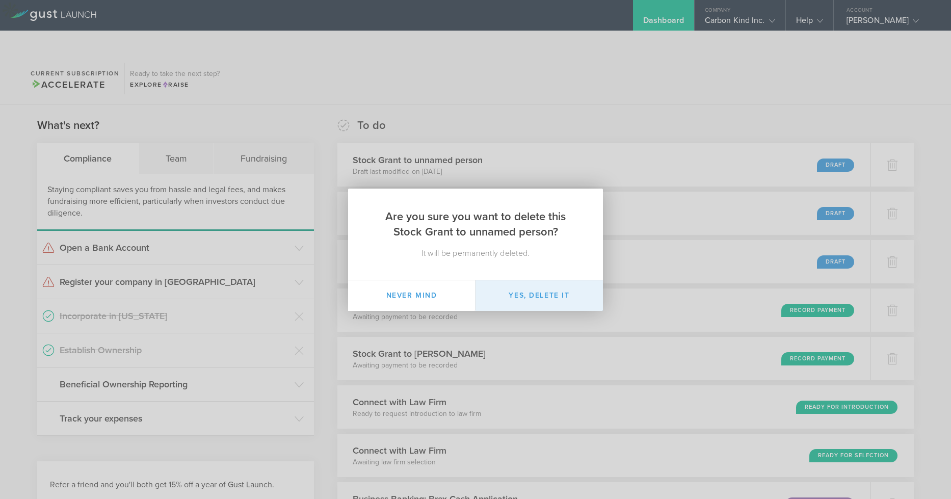
click at [565, 302] on button "Yes, delete it" at bounding box center [538, 295] width 127 height 31
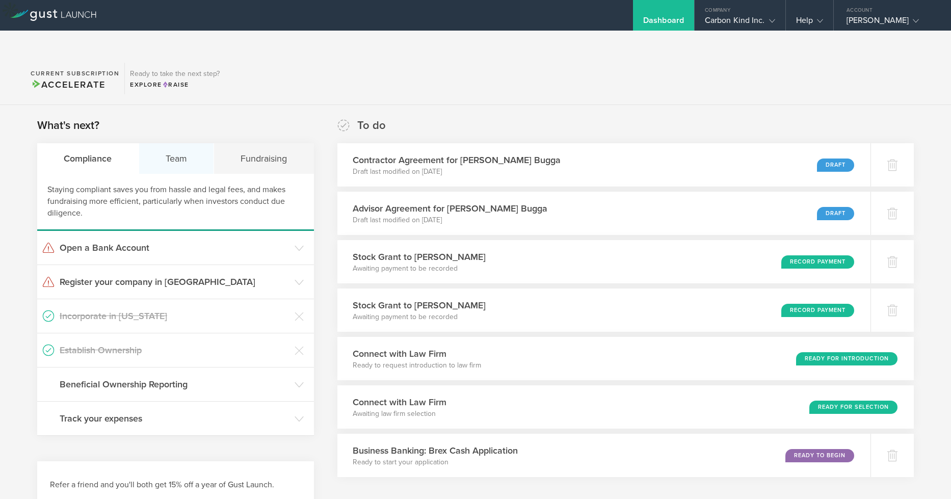
click at [178, 143] on div "Team" at bounding box center [176, 158] width 75 height 31
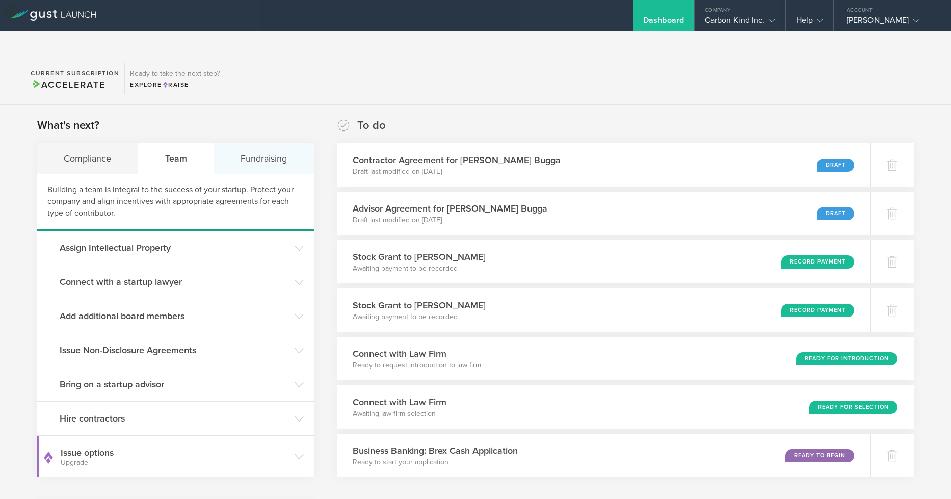
click at [258, 146] on div "Fundraising" at bounding box center [264, 158] width 100 height 31
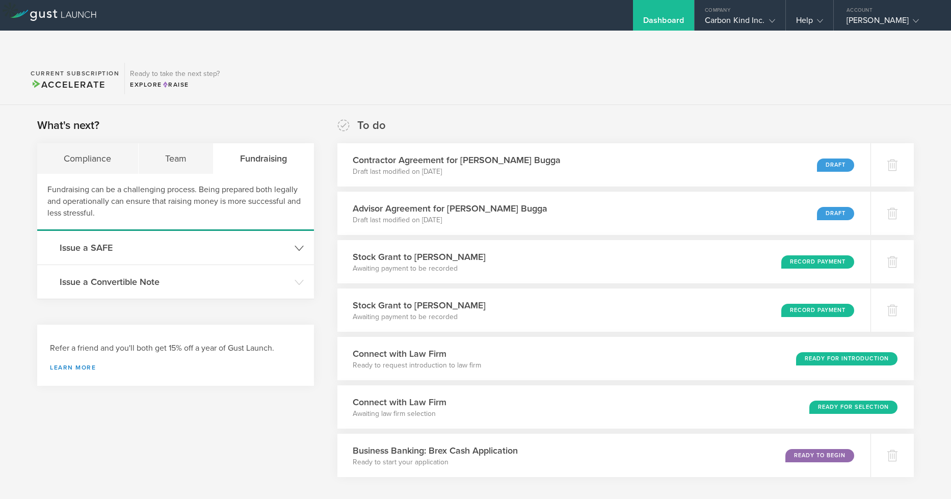
click at [296, 244] on icon at bounding box center [299, 248] width 9 height 9
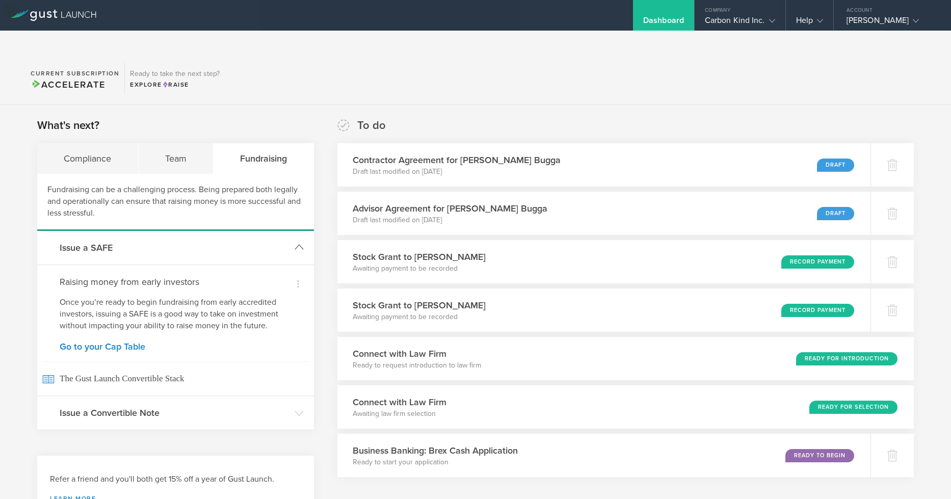
click at [296, 243] on icon at bounding box center [299, 247] width 9 height 9
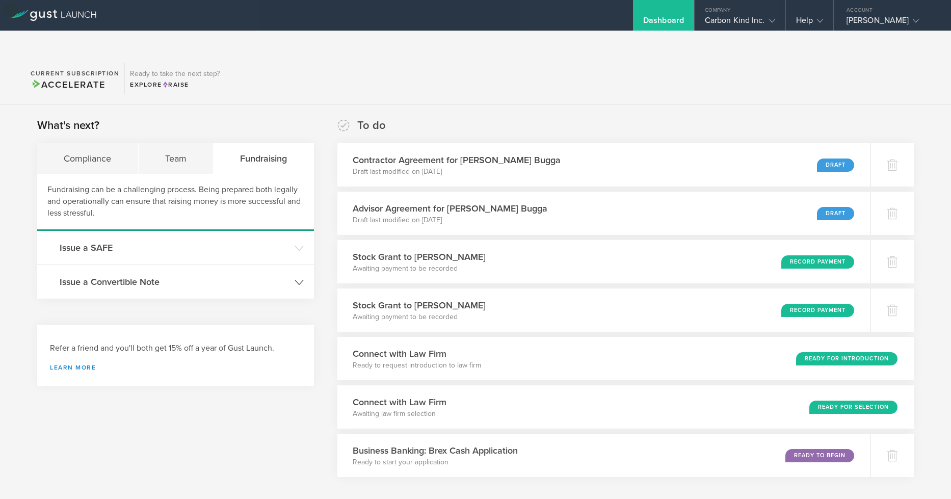
click at [293, 265] on header "Issue a Convertible Note" at bounding box center [175, 282] width 277 height 34
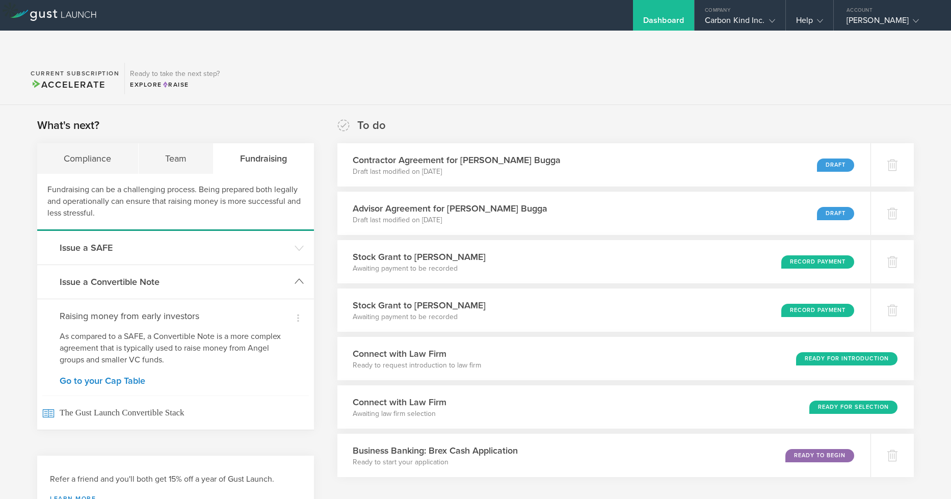
click at [293, 265] on header "Issue a Convertible Note" at bounding box center [175, 282] width 277 height 34
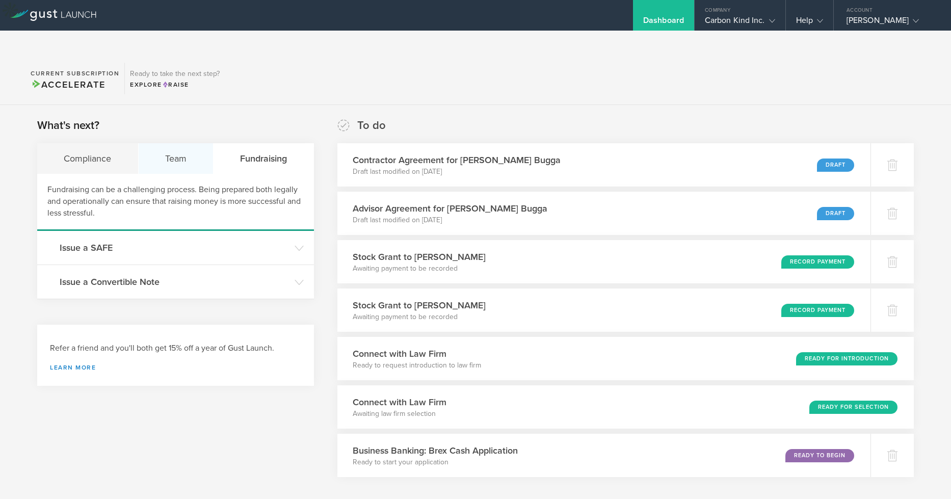
click at [181, 143] on div "Team" at bounding box center [176, 158] width 75 height 31
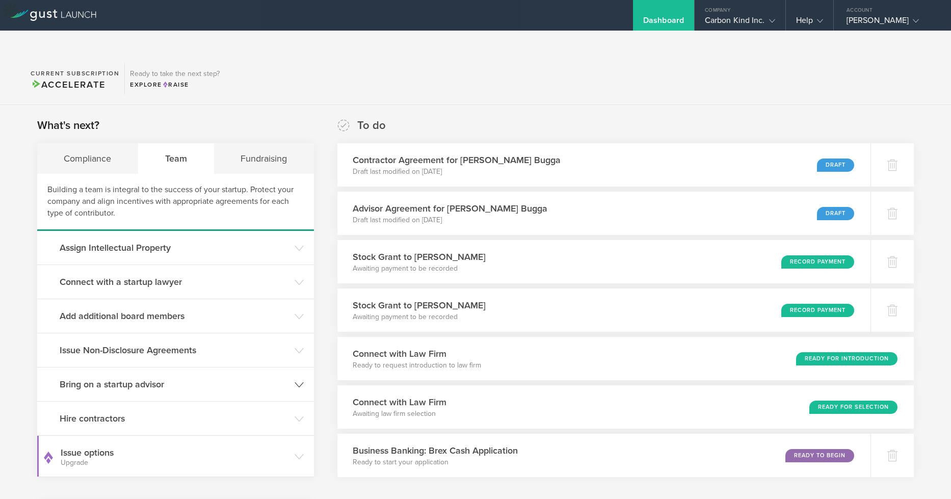
click at [288, 378] on h3 "Bring on a startup advisor" at bounding box center [175, 384] width 230 height 13
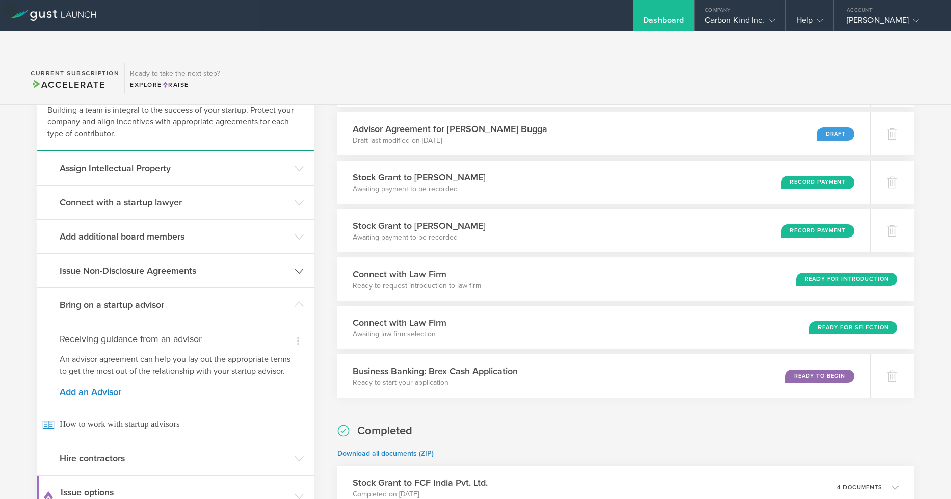
scroll to position [110, 0]
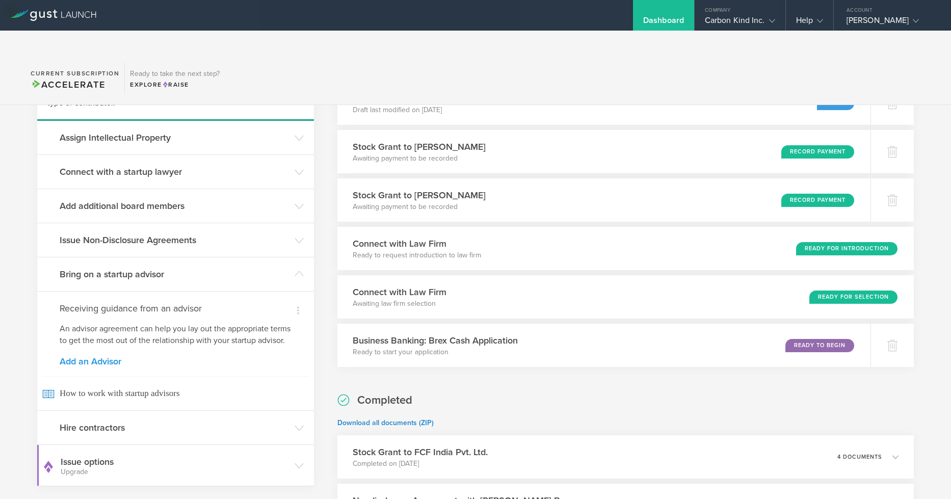
click at [107, 357] on link "Add an Advisor" at bounding box center [176, 361] width 232 height 9
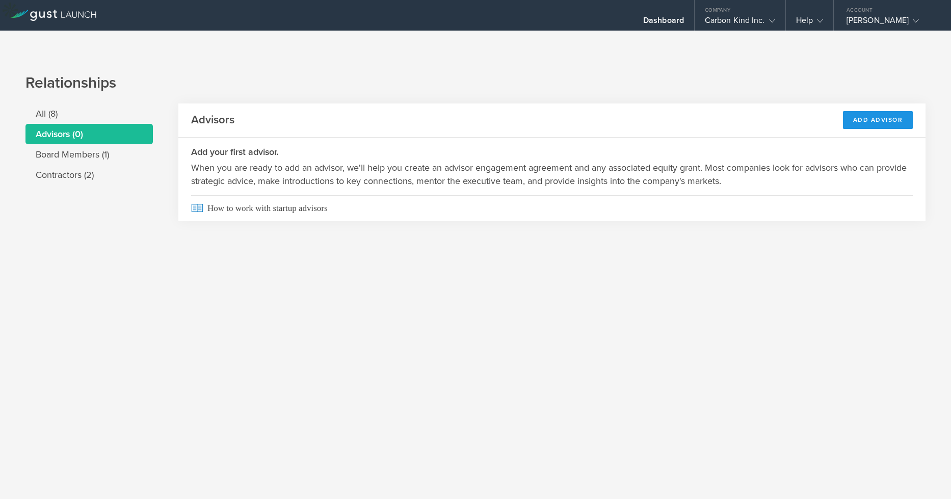
click at [882, 111] on div "Add Advisor" at bounding box center [878, 120] width 70 height 18
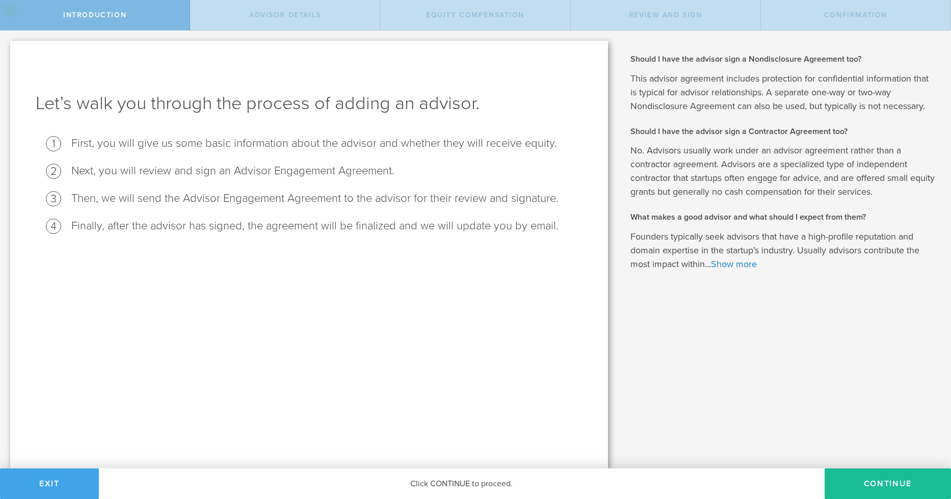
click at [56, 483] on button "Exit" at bounding box center [49, 483] width 99 height 31
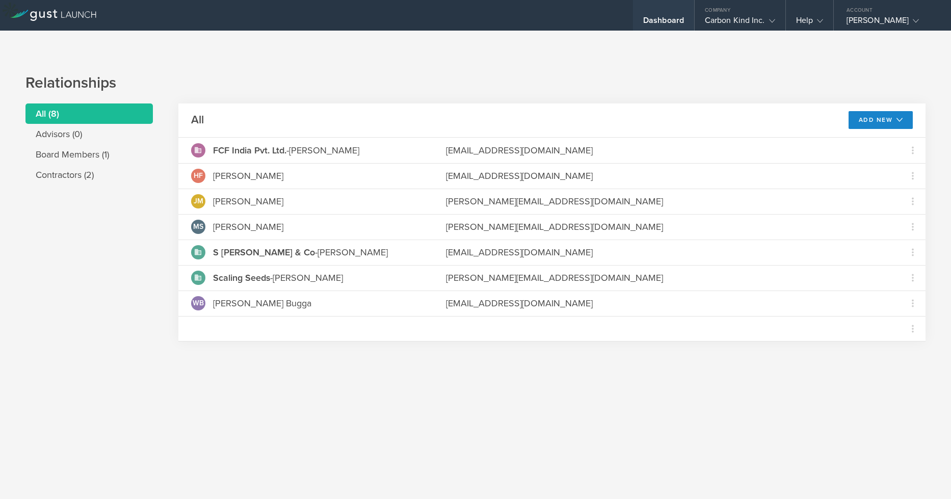
click at [674, 22] on div "Dashboard" at bounding box center [663, 22] width 41 height 15
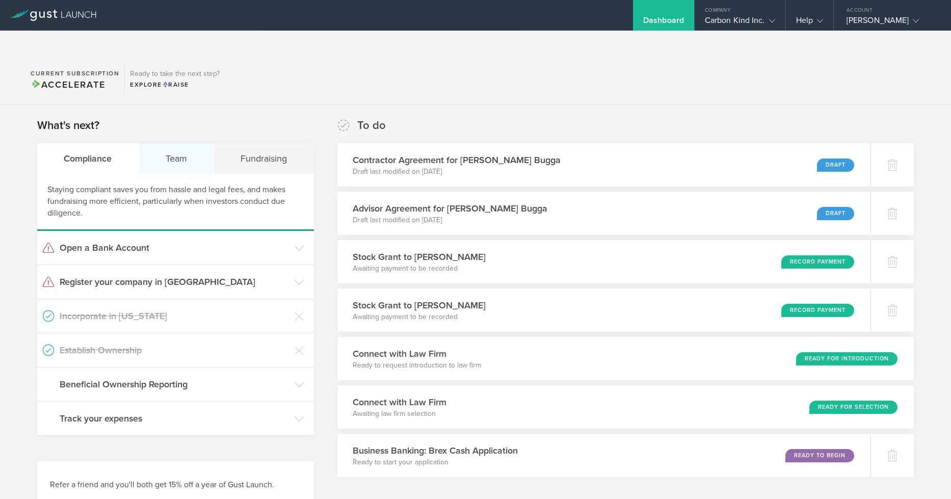
click at [179, 143] on div "Team" at bounding box center [176, 158] width 75 height 31
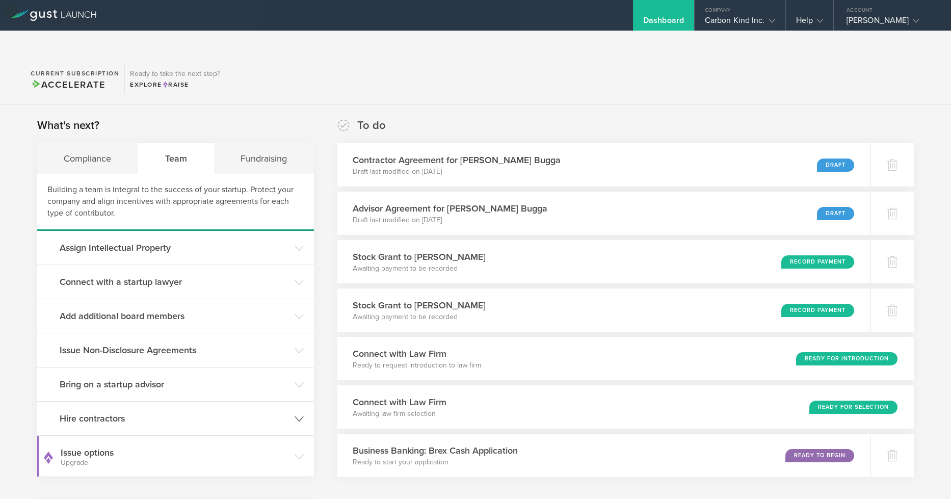
click at [289, 402] on header "Hire contractors" at bounding box center [175, 419] width 277 height 34
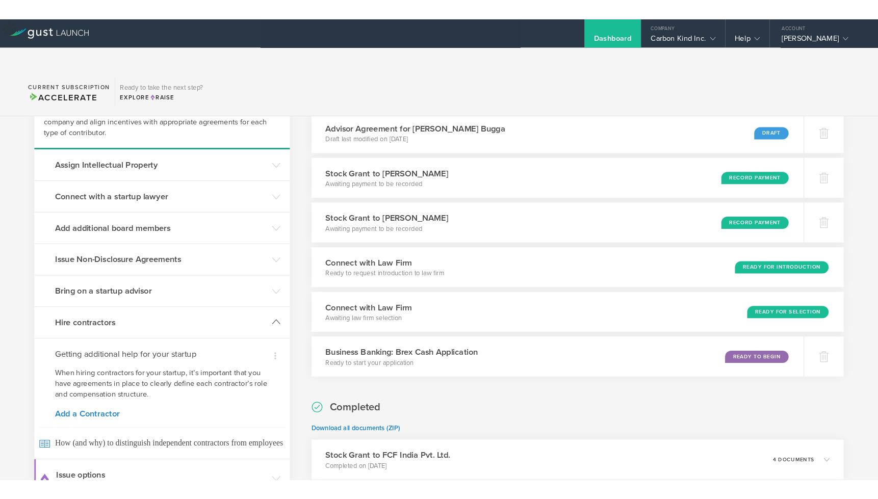
scroll to position [104, 0]
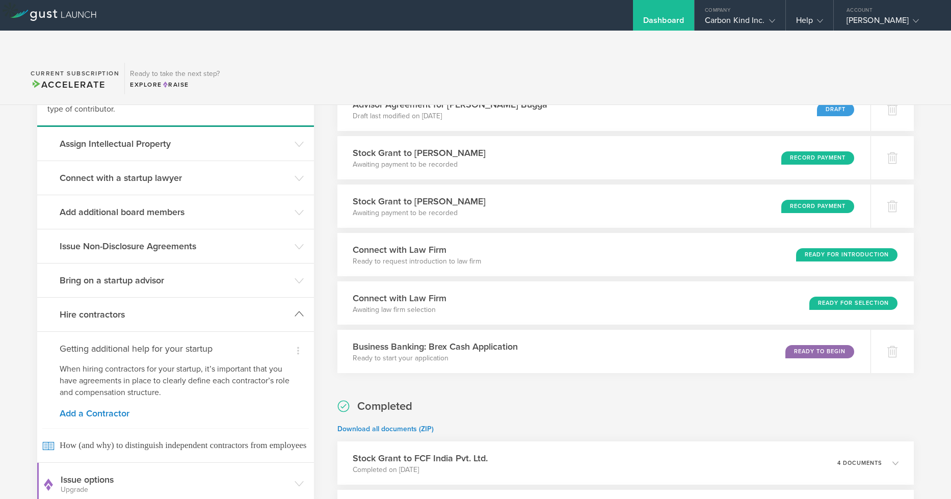
click at [291, 298] on header "Hire contractors" at bounding box center [175, 315] width 277 height 34
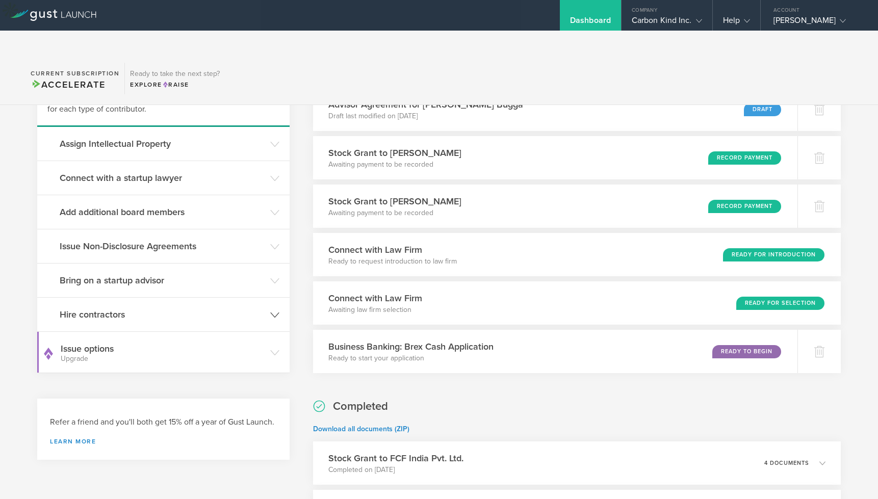
click at [279, 310] on icon at bounding box center [274, 314] width 9 height 9
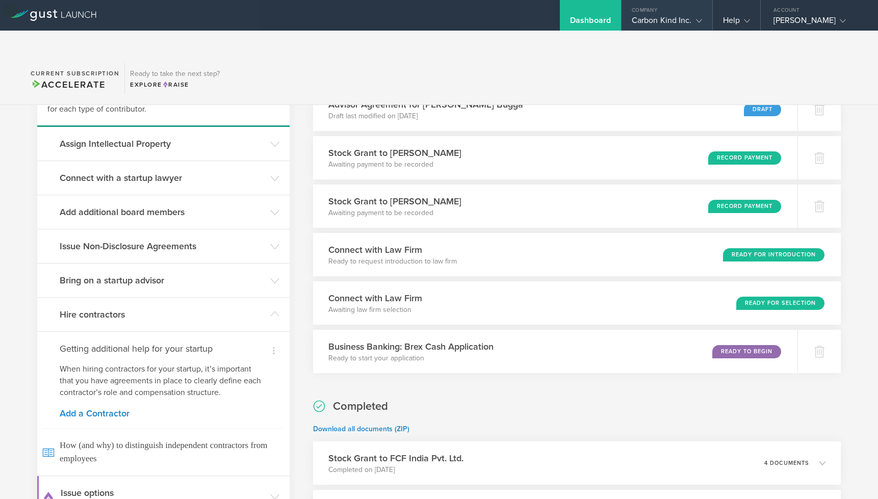
click at [699, 19] on icon at bounding box center [699, 21] width 6 height 6
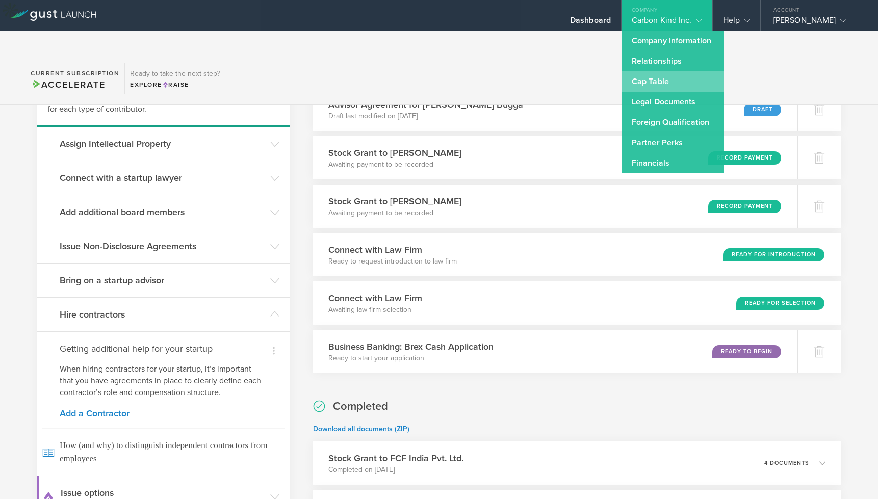
click at [650, 79] on link "Cap Table" at bounding box center [672, 81] width 102 height 20
